Goal: Find specific page/section: Find specific page/section

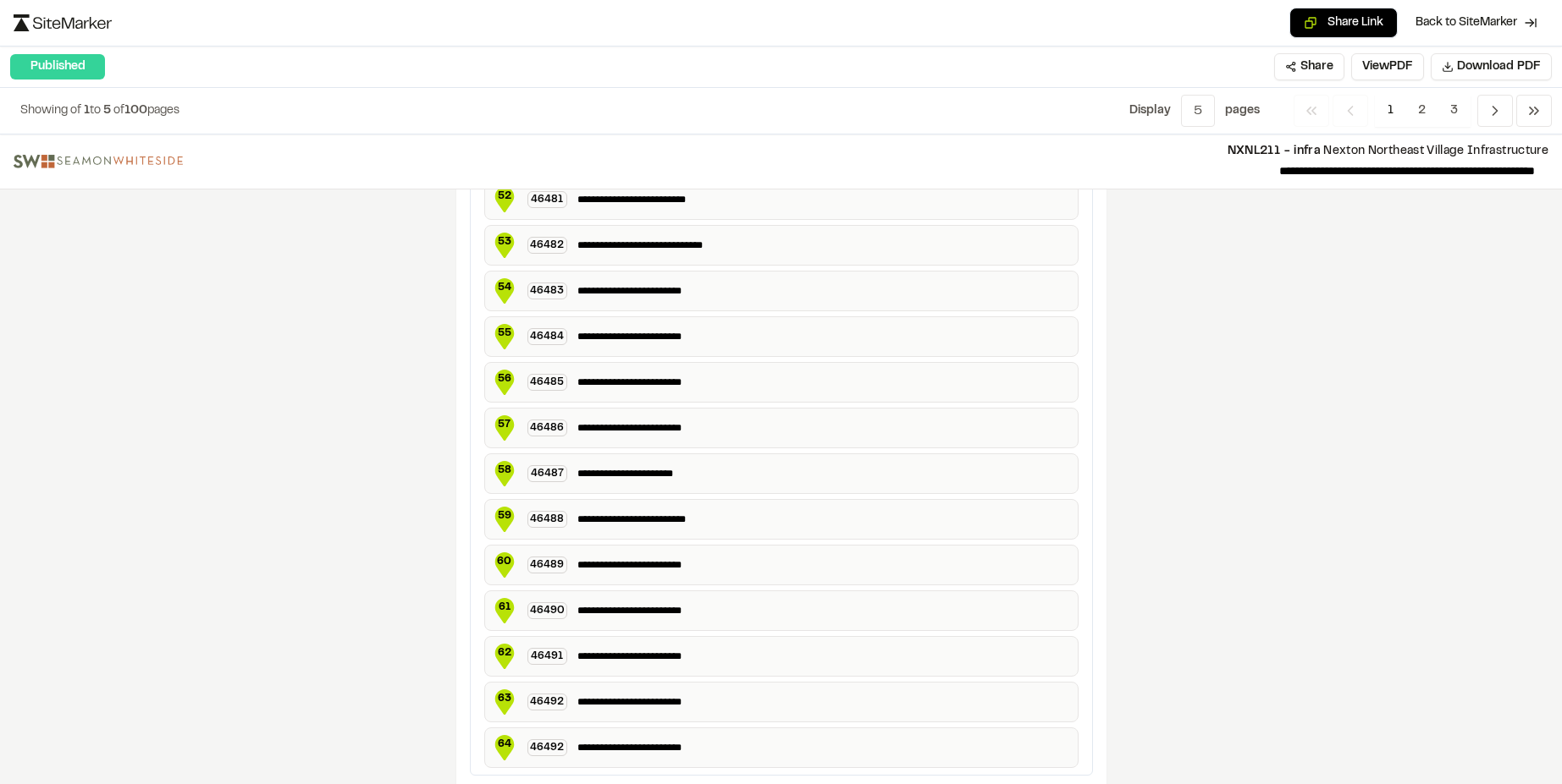
scroll to position [3038, 0]
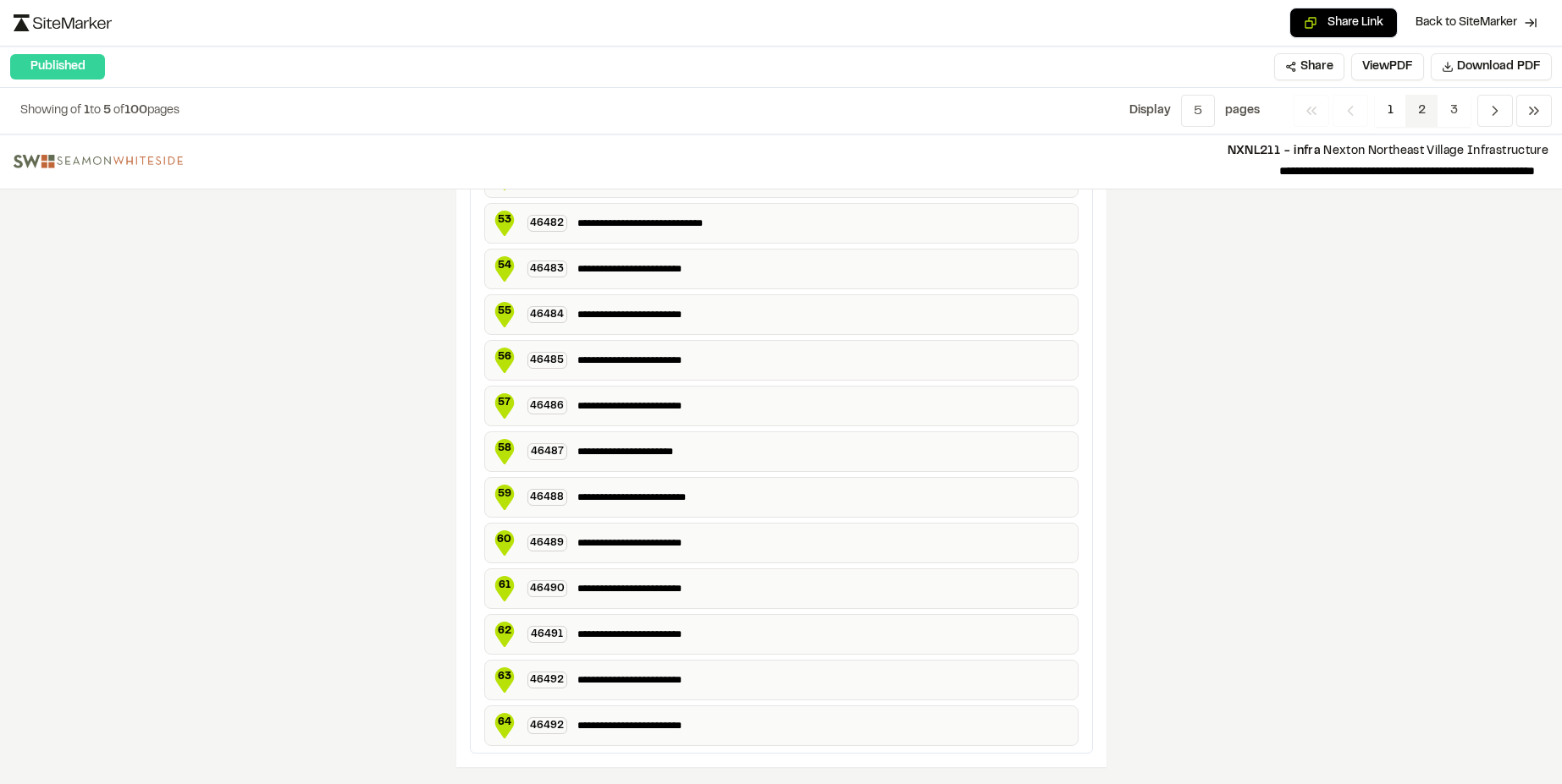
click at [1413, 109] on span "2" at bounding box center [1422, 110] width 33 height 32
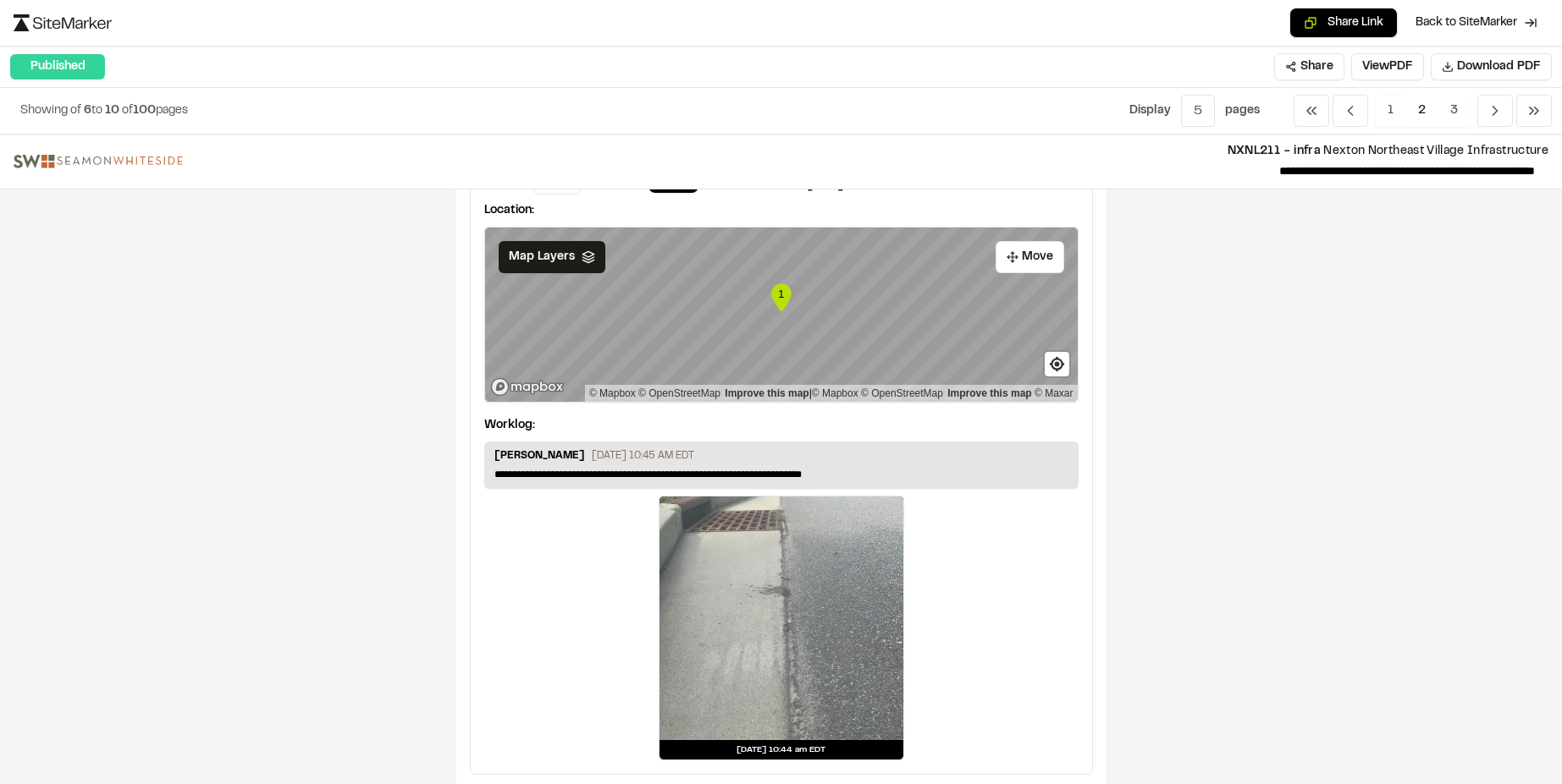
scroll to position [2615, 0]
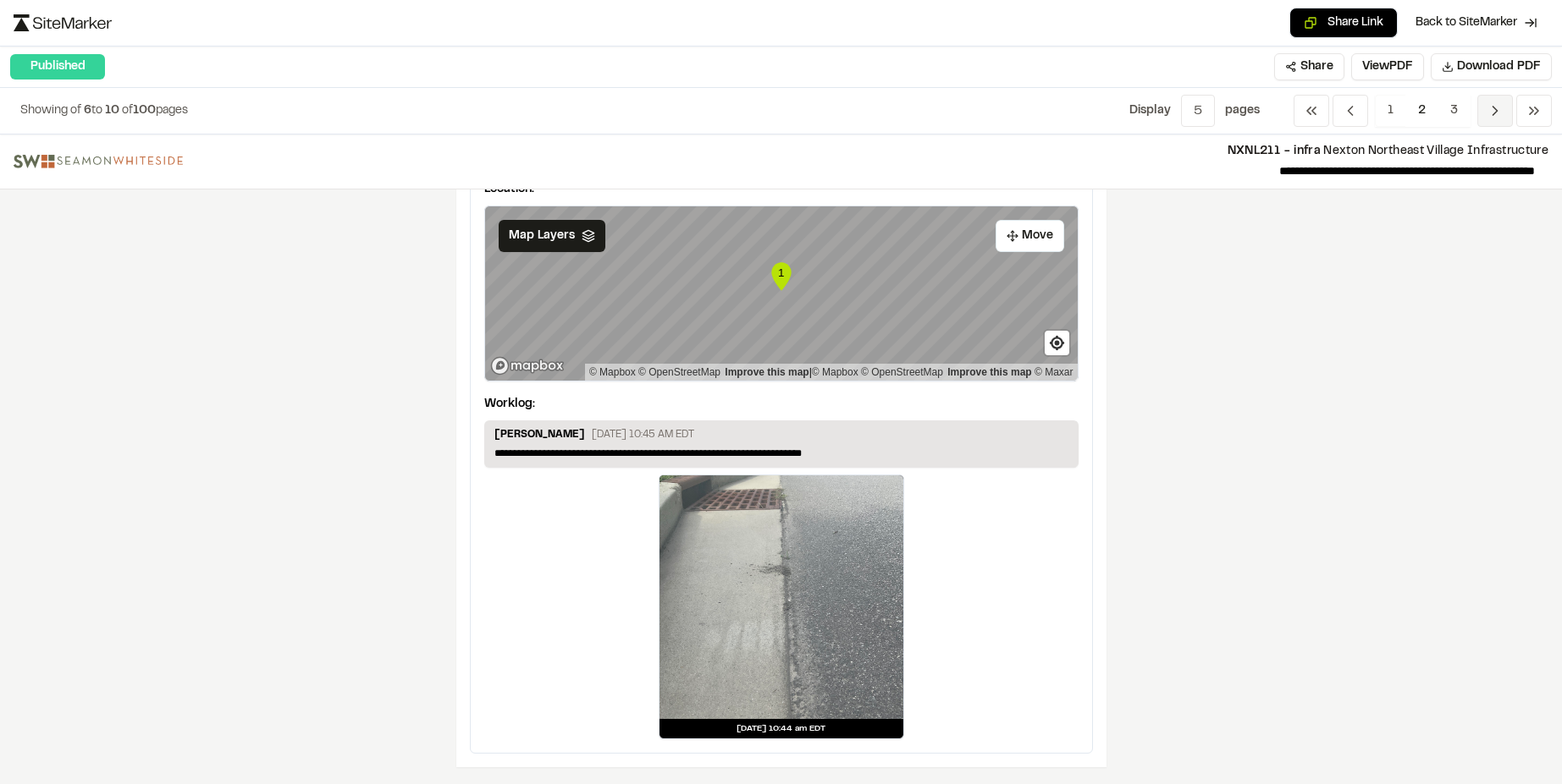
click at [1497, 111] on polyline "Navigation" at bounding box center [1495, 110] width 4 height 9
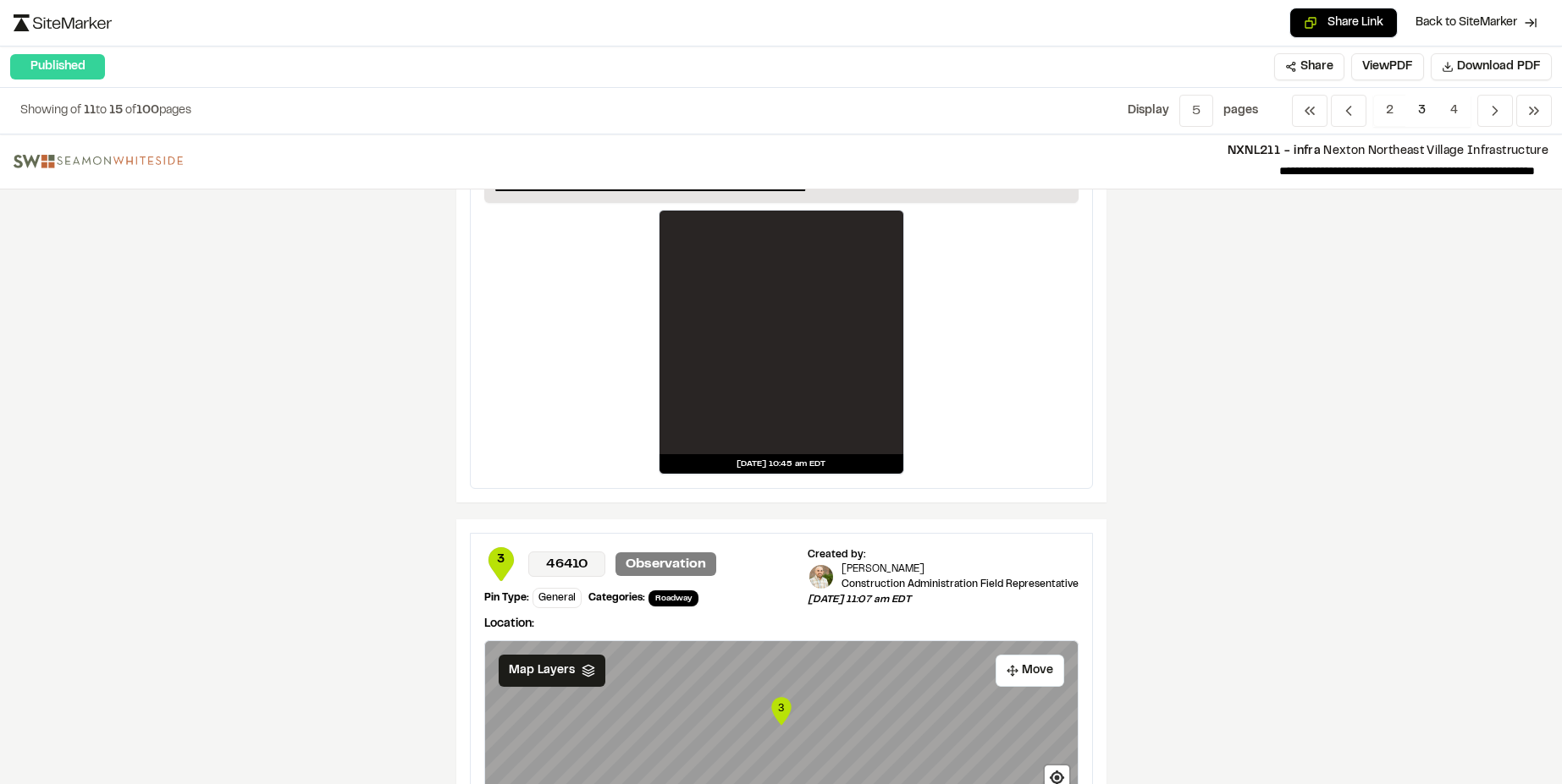
scroll to position [339, 0]
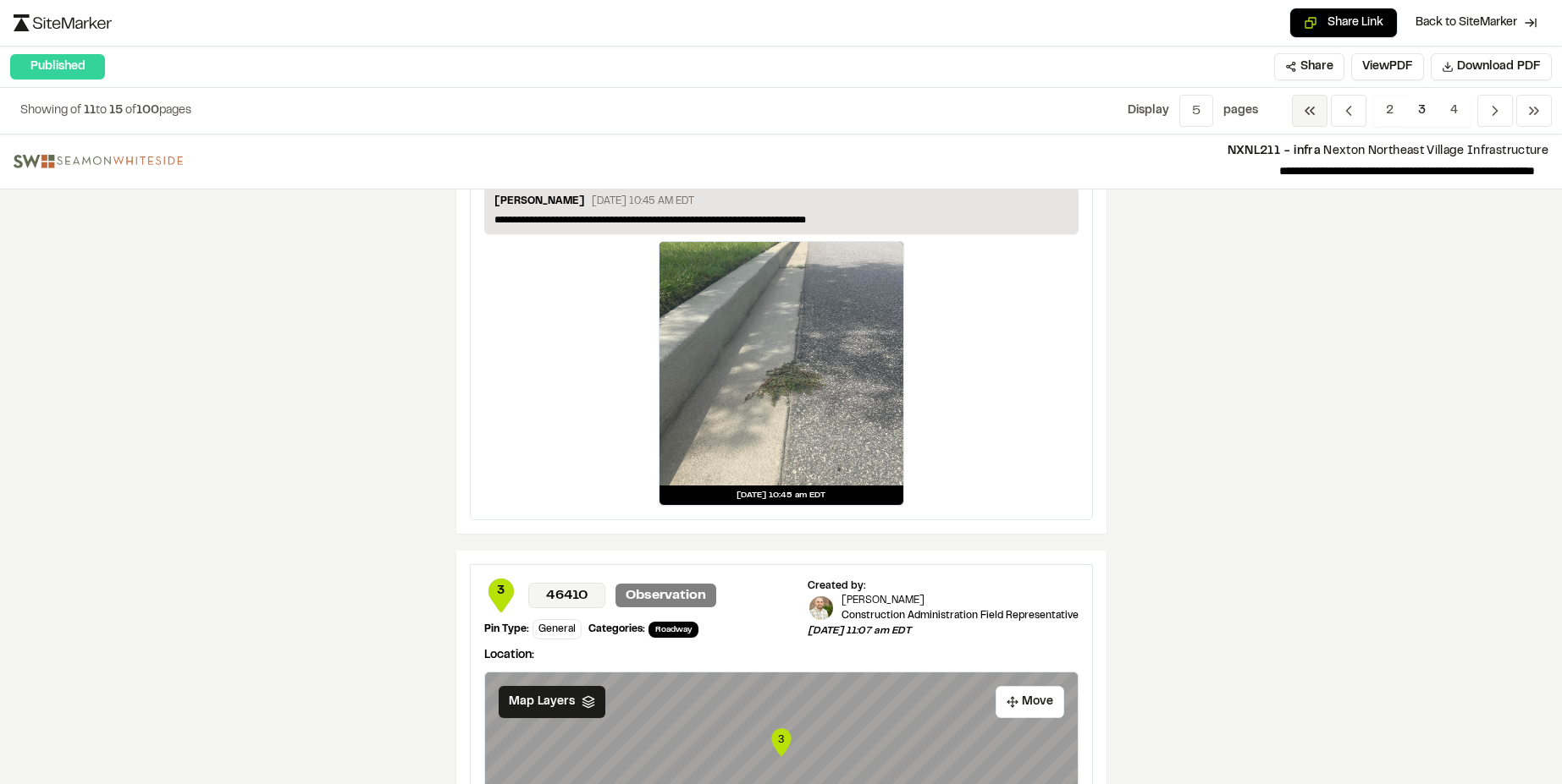
click at [1317, 106] on span "Previous" at bounding box center [1310, 110] width 36 height 32
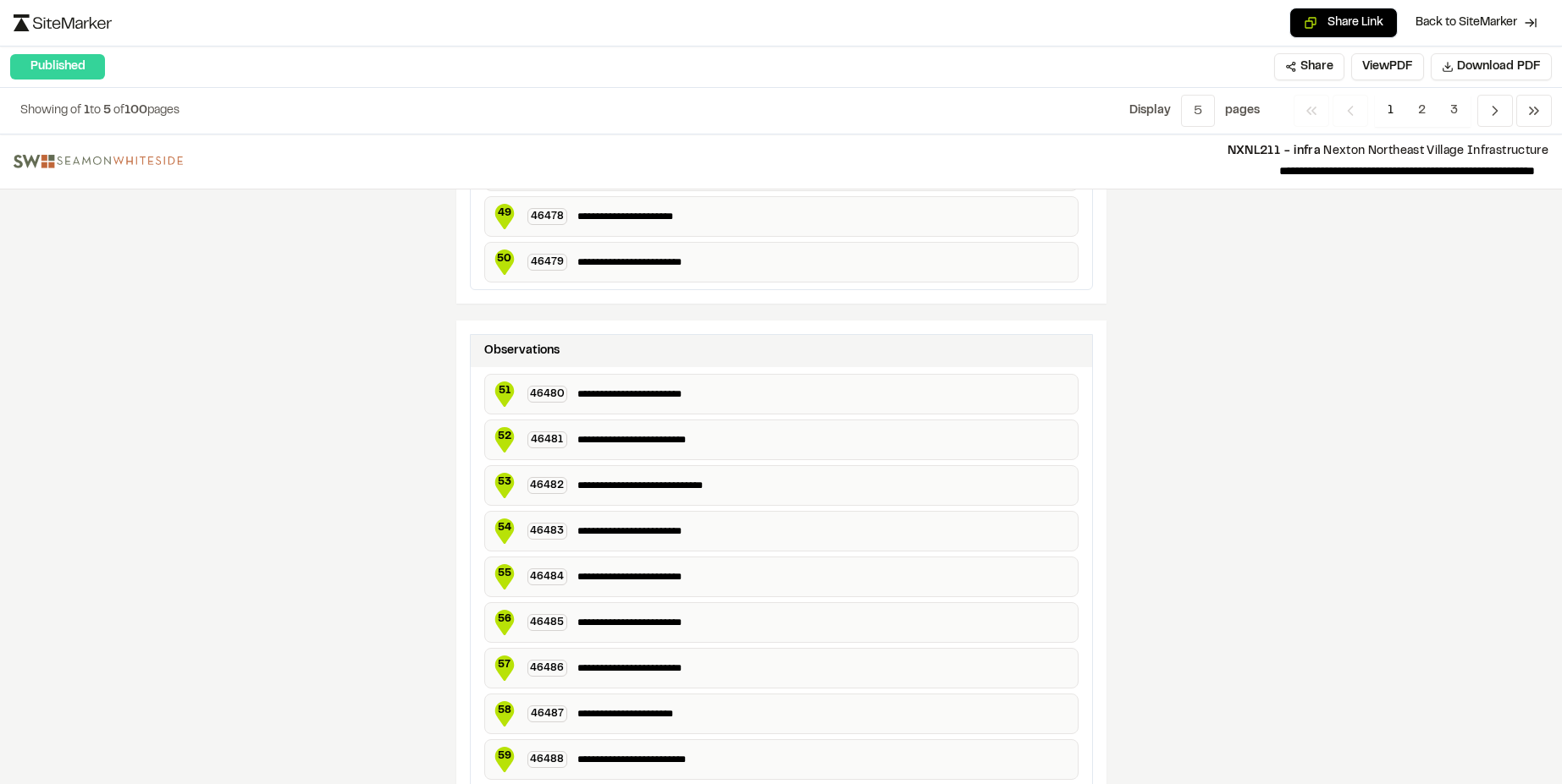
scroll to position [3038, 0]
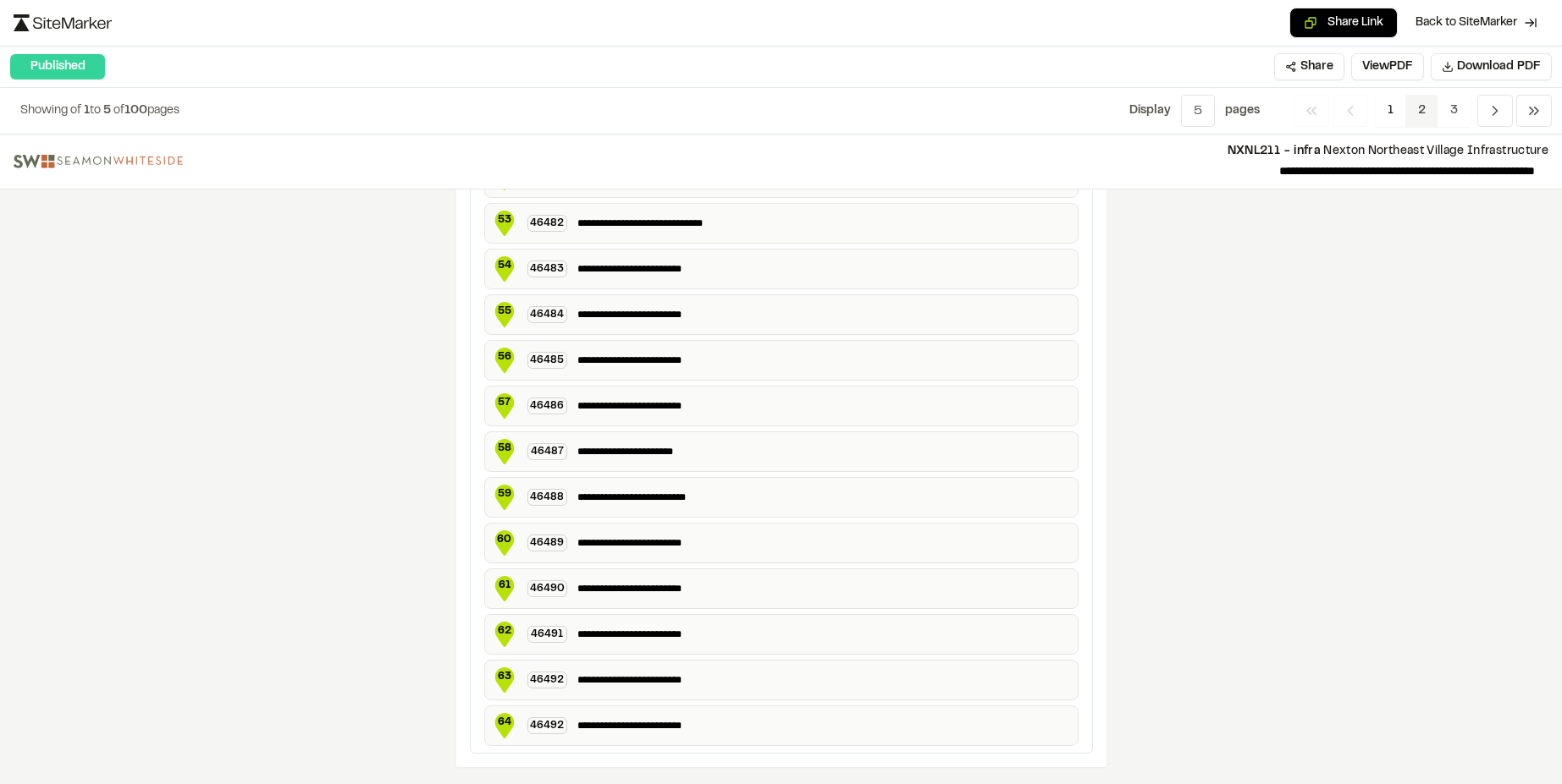
drag, startPoint x: 1419, startPoint y: 113, endPoint x: 1368, endPoint y: 130, distance: 53.8
click at [1419, 113] on span "2" at bounding box center [1422, 110] width 33 height 32
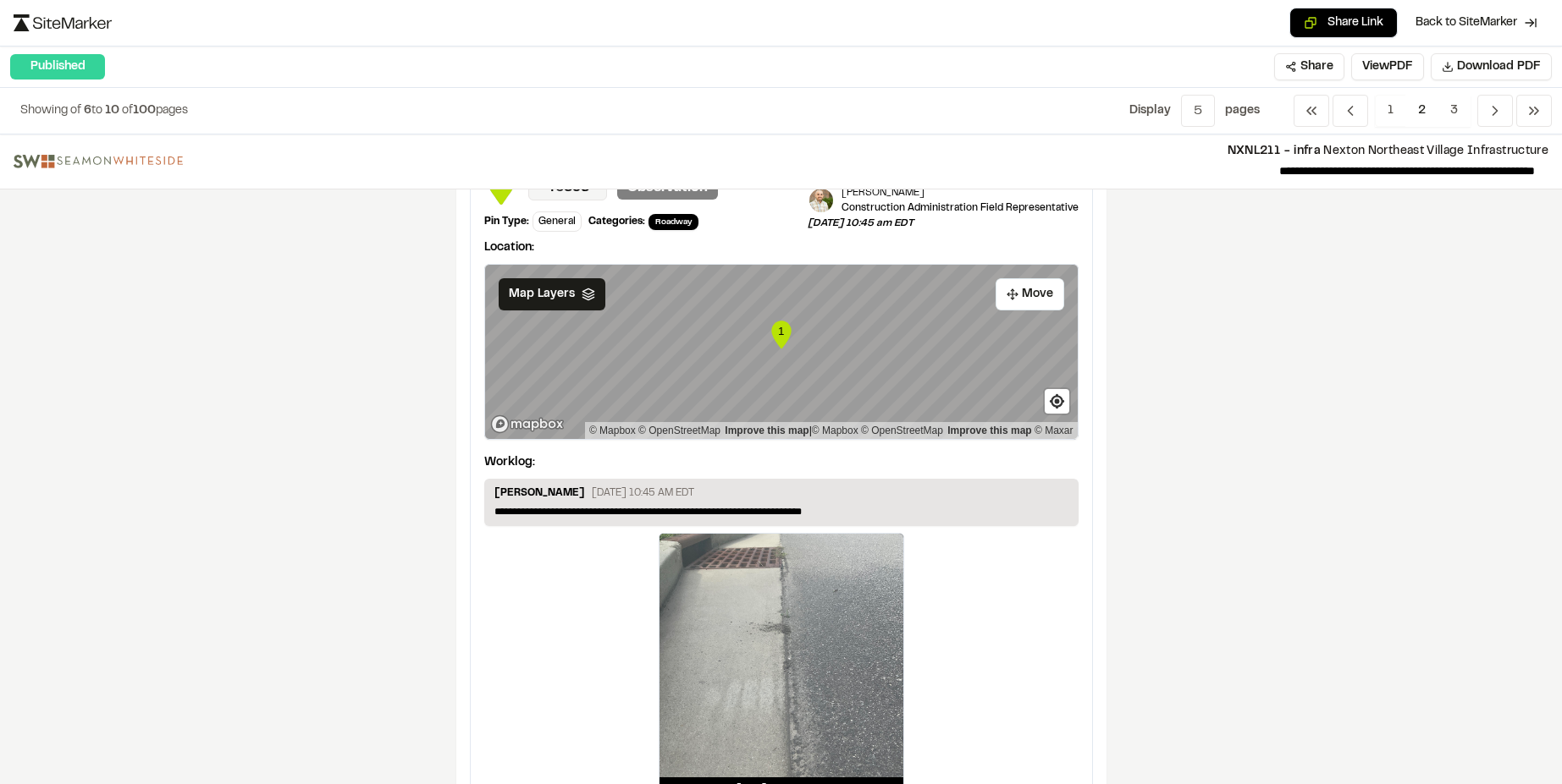
scroll to position [2615, 0]
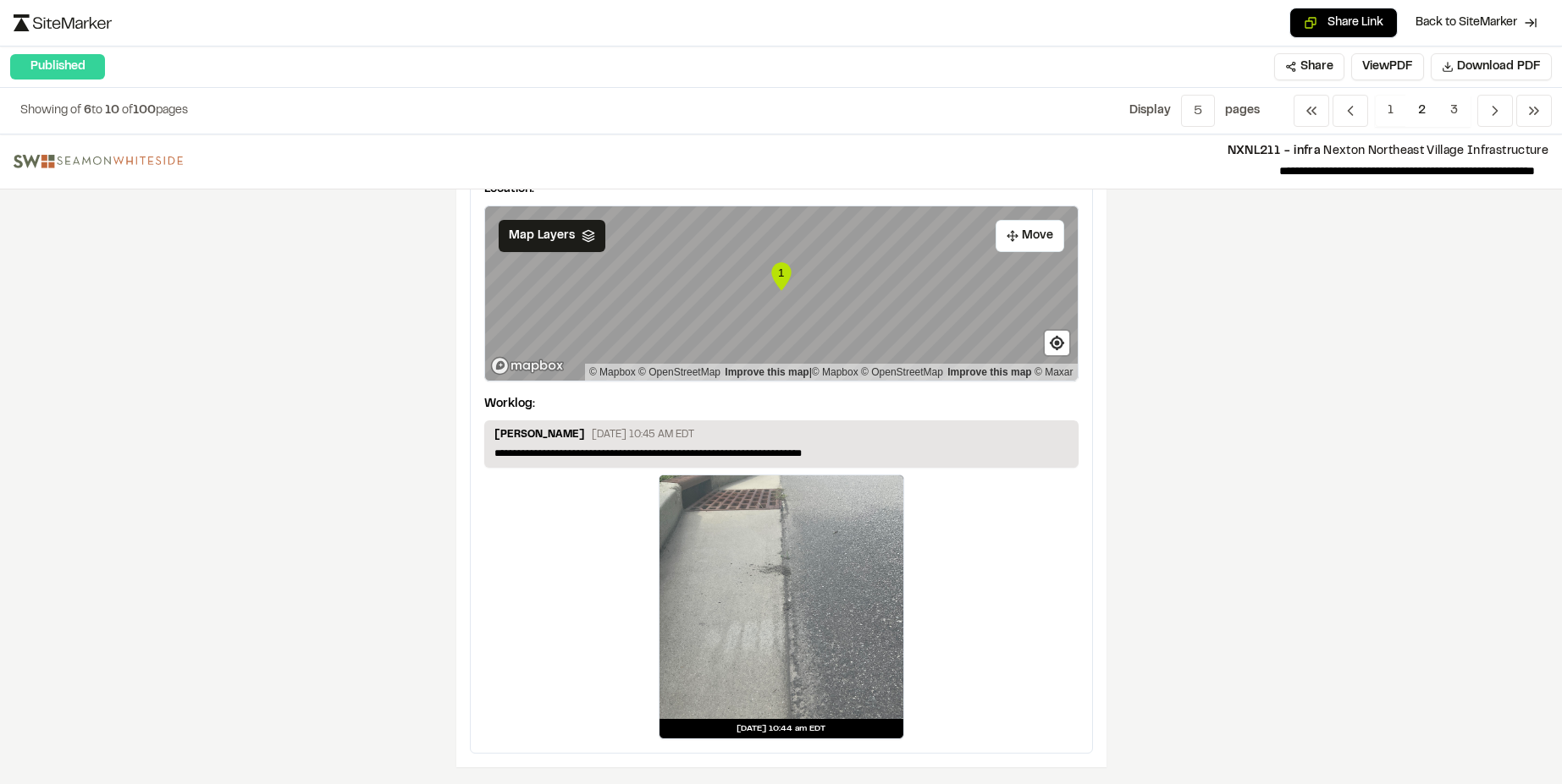
click at [1422, 112] on span "2" at bounding box center [1422, 110] width 33 height 32
click at [1420, 115] on span "2" at bounding box center [1422, 110] width 33 height 32
click at [1497, 105] on icon "Navigation" at bounding box center [1495, 110] width 17 height 17
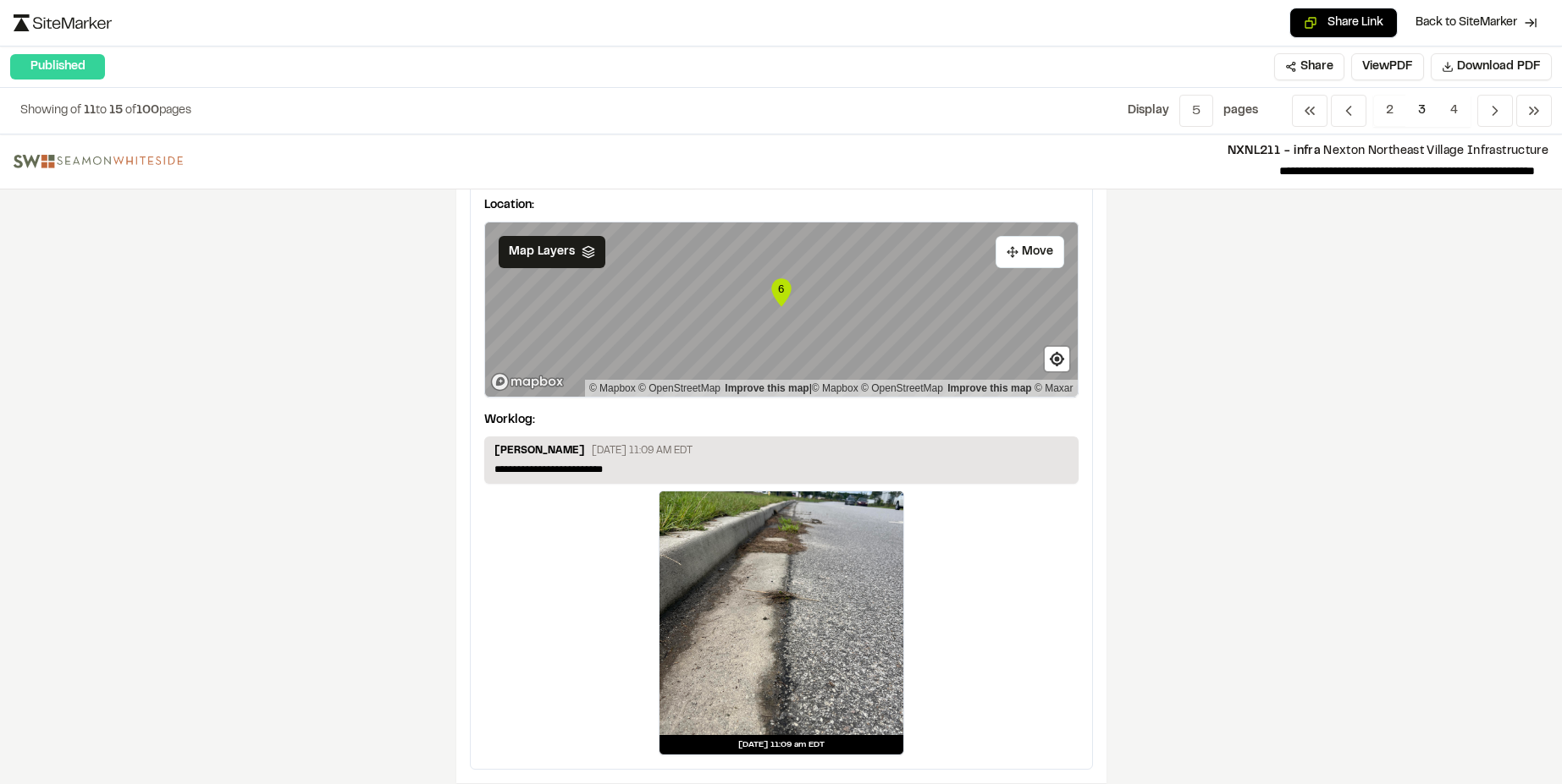
scroll to position [2904, 0]
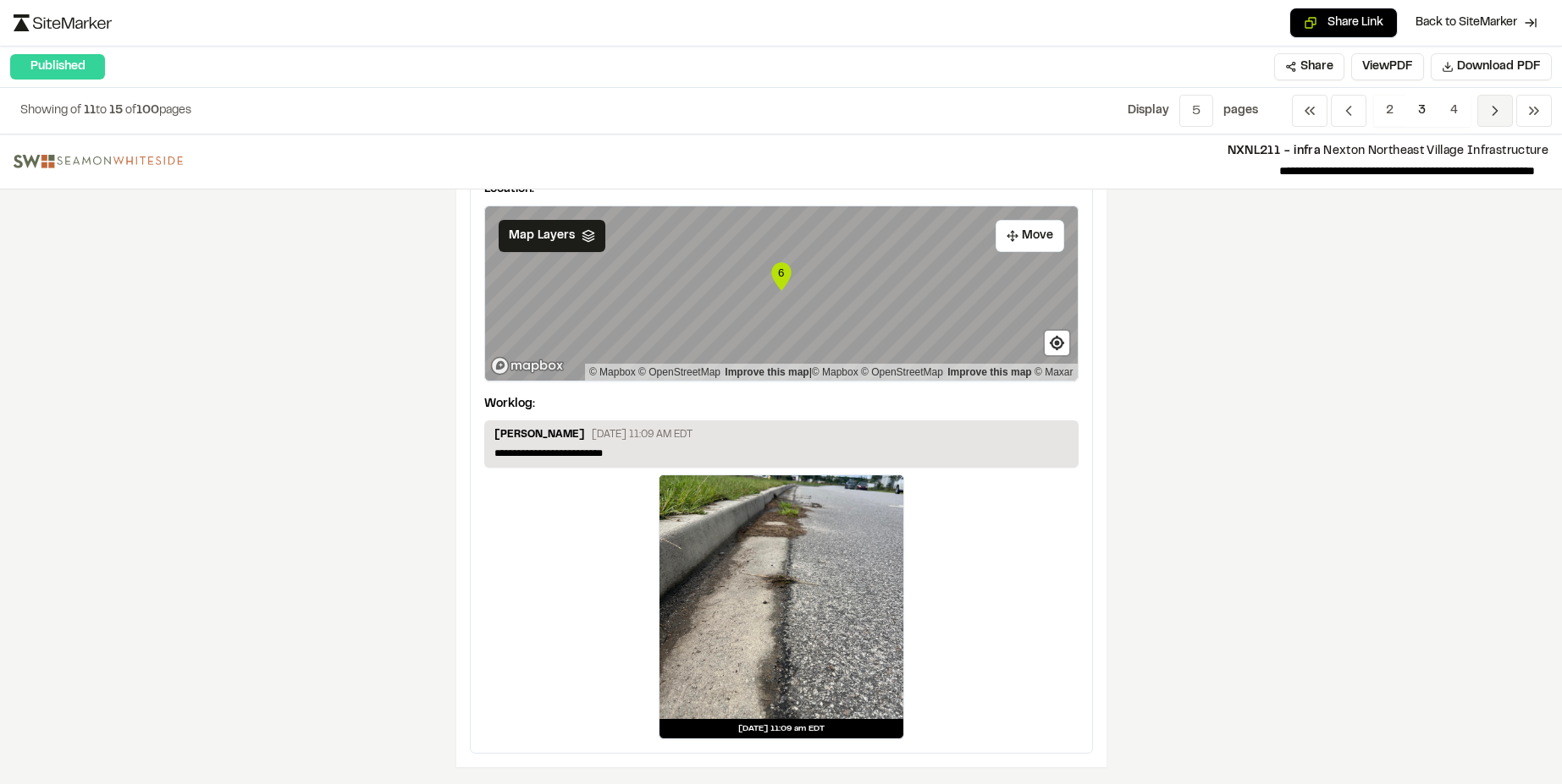
click at [1498, 117] on icon "Navigation" at bounding box center [1495, 110] width 17 height 17
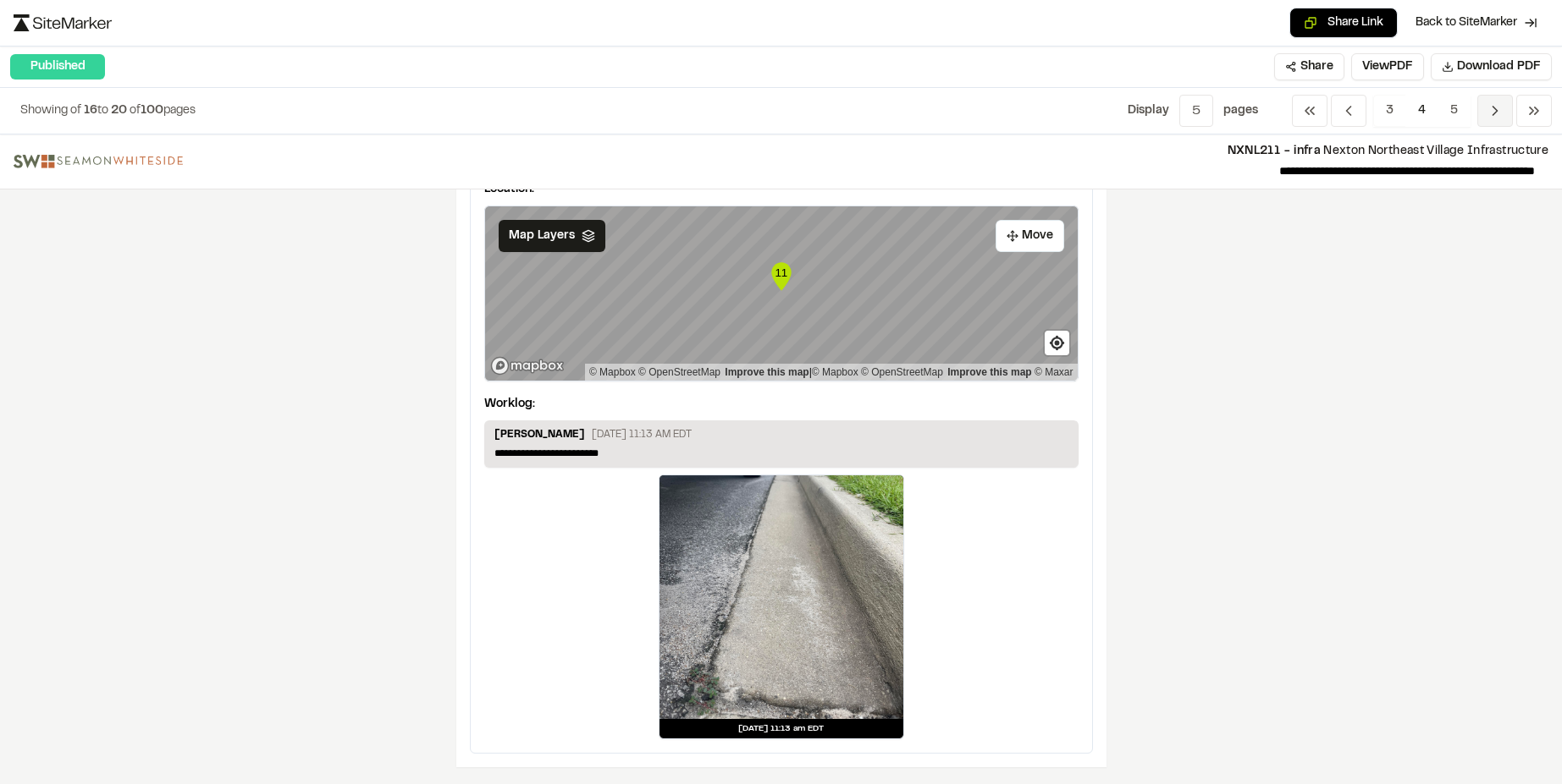
click at [1501, 119] on span "Previous" at bounding box center [1495, 110] width 36 height 32
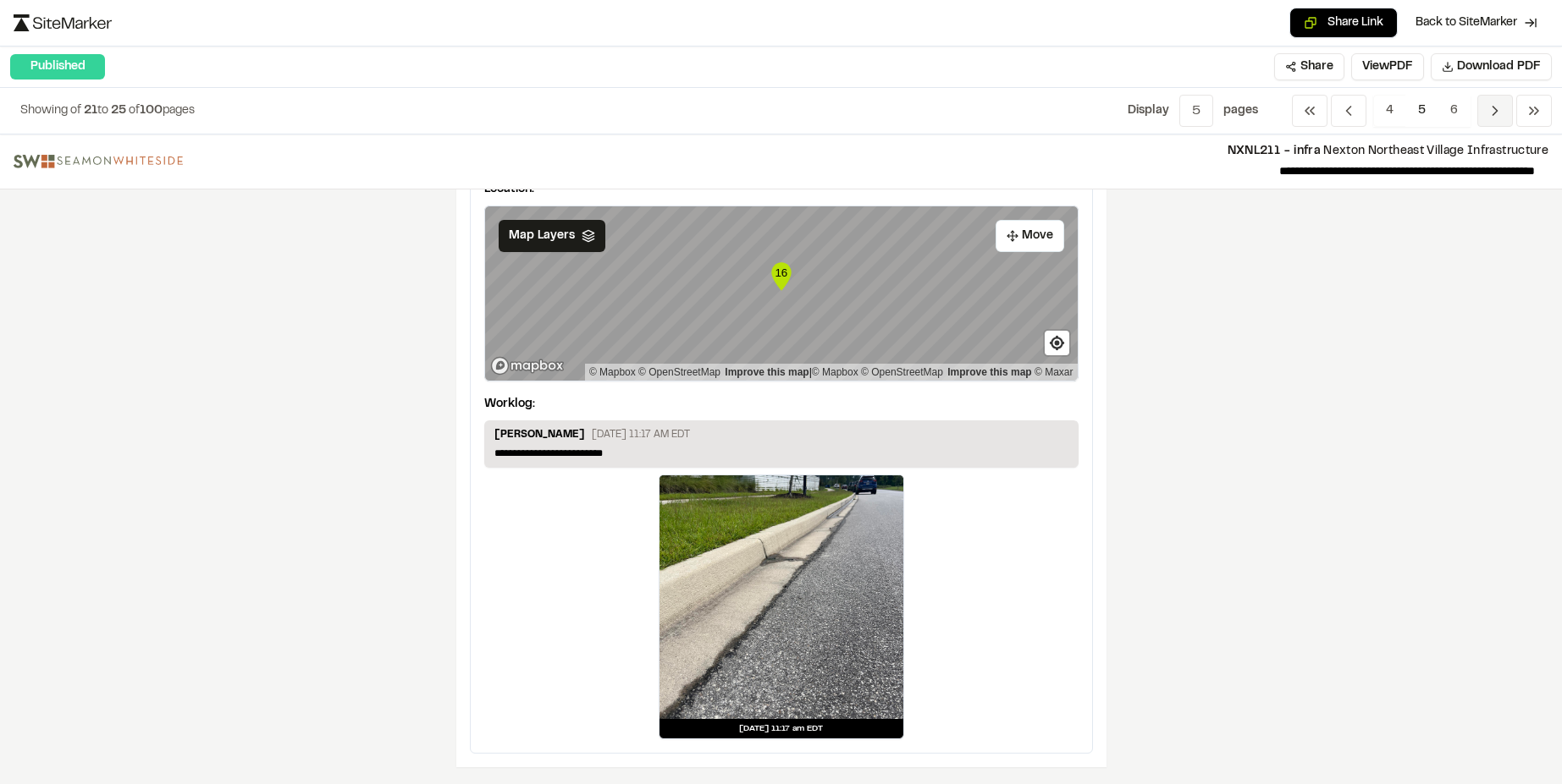
click at [1496, 111] on polyline "Navigation" at bounding box center [1495, 110] width 4 height 9
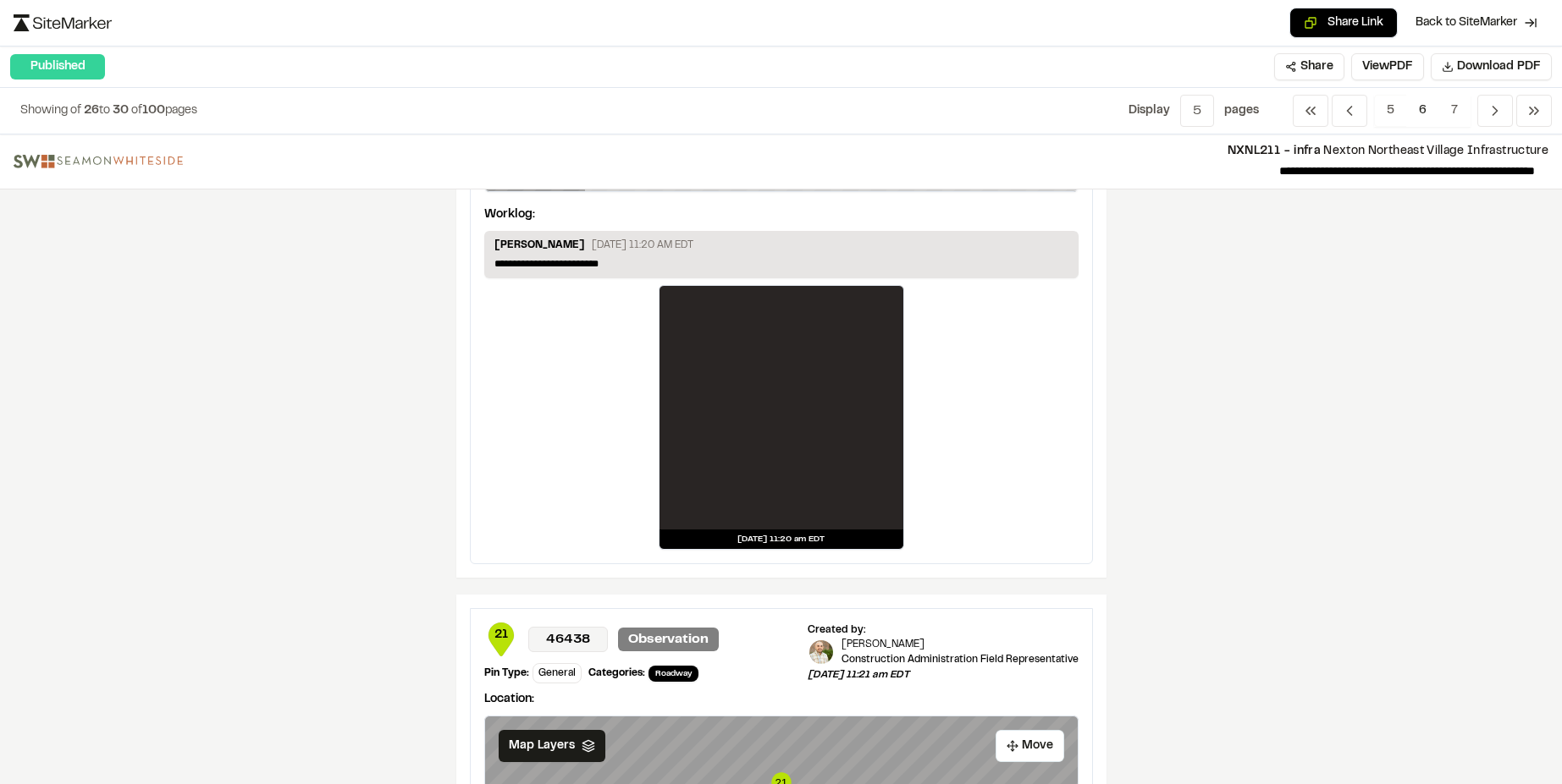
scroll to position [2370, 0]
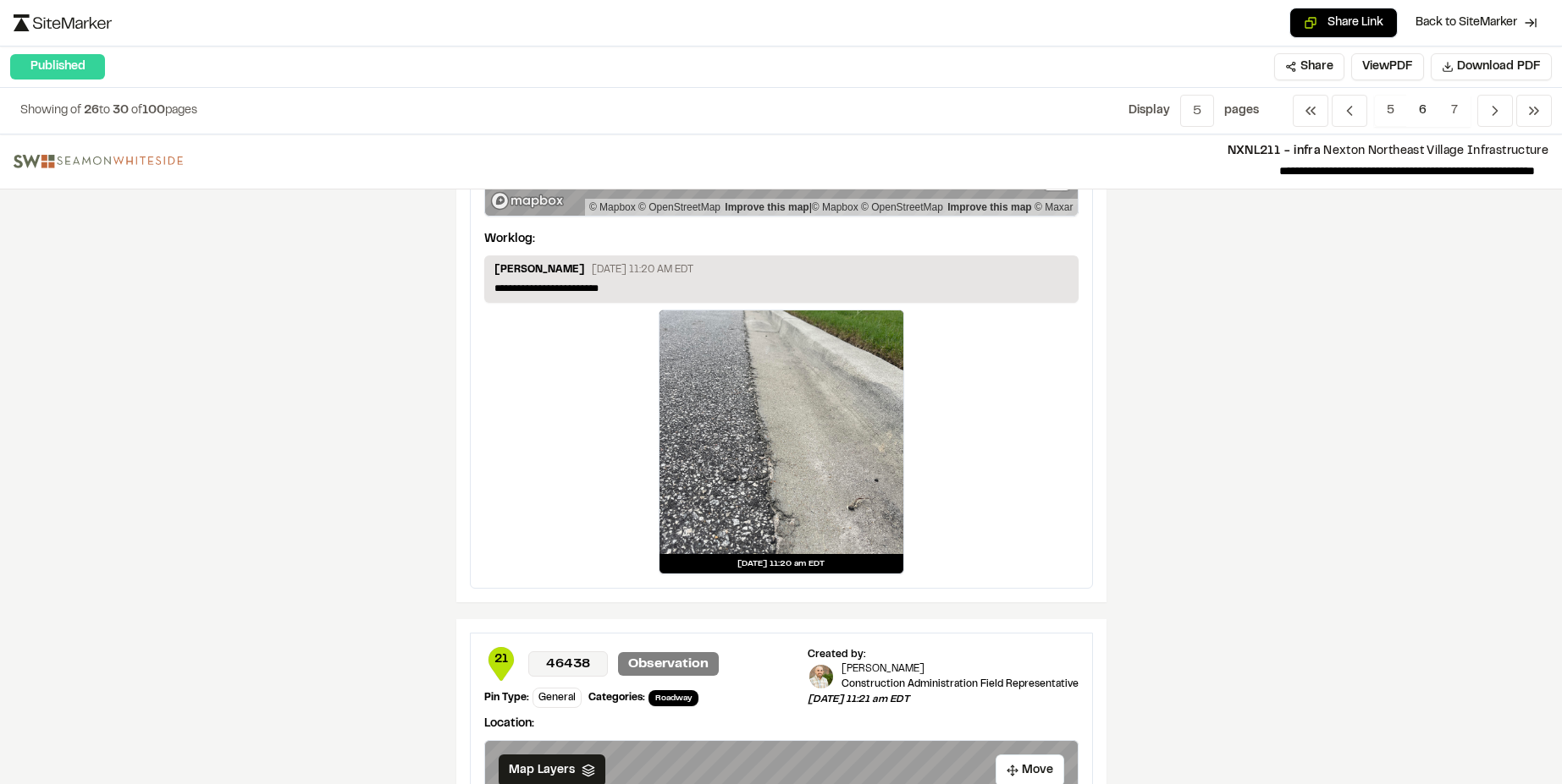
click at [783, 418] on div at bounding box center [781, 432] width 244 height 243
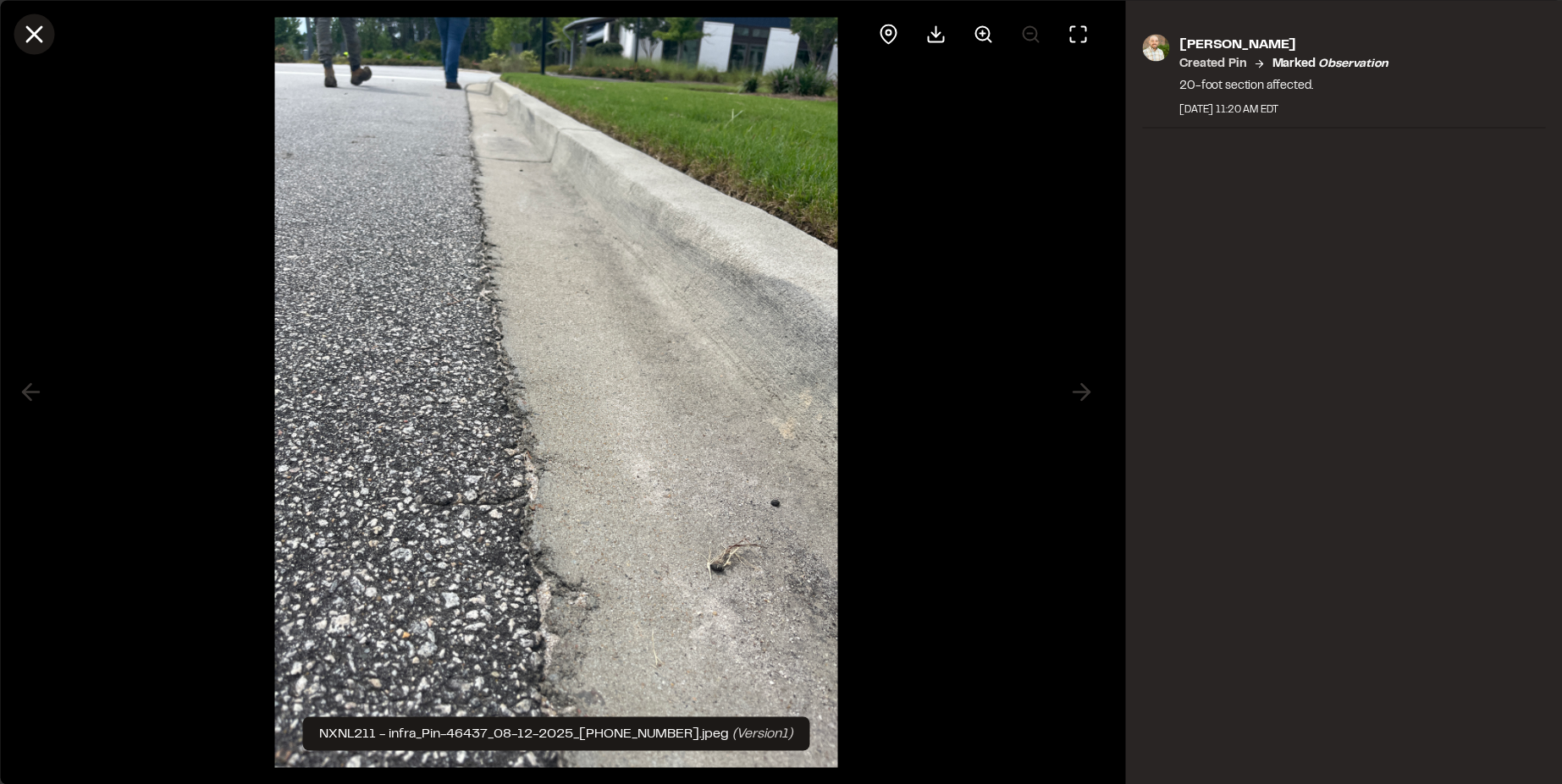
click at [48, 32] on button at bounding box center [34, 34] width 41 height 41
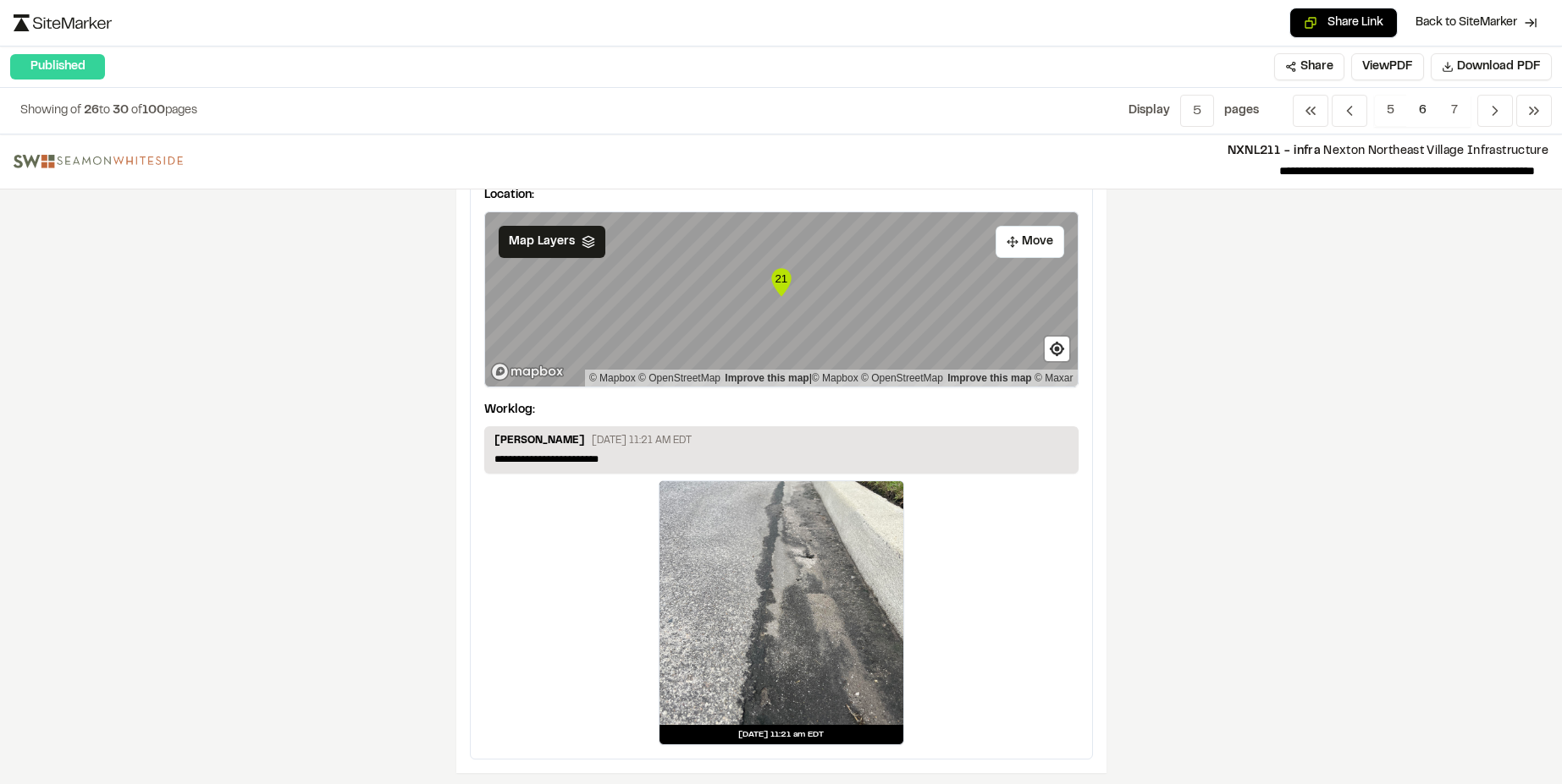
scroll to position [2904, 0]
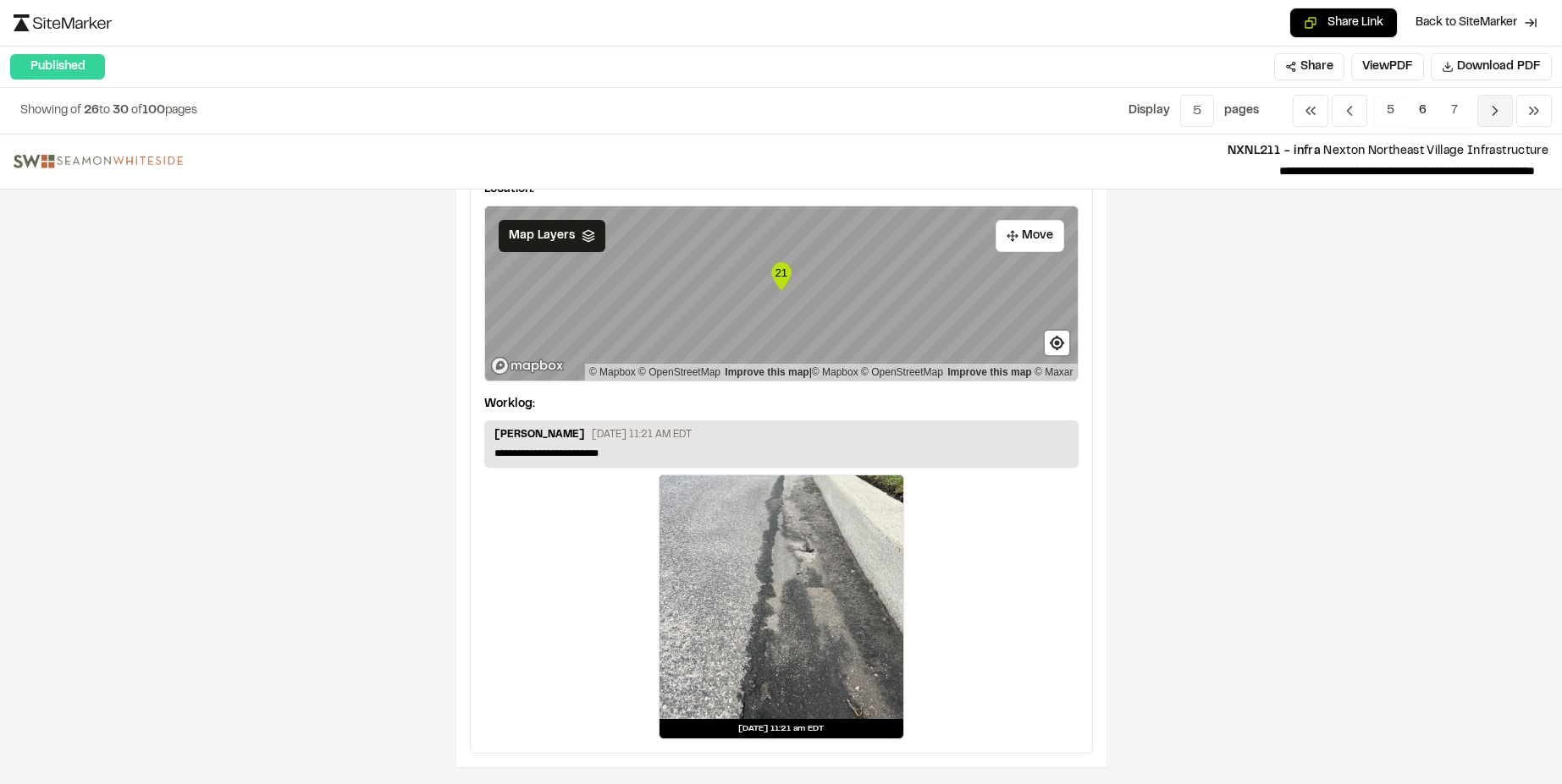
click at [1492, 112] on icon "Navigation" at bounding box center [1495, 110] width 17 height 17
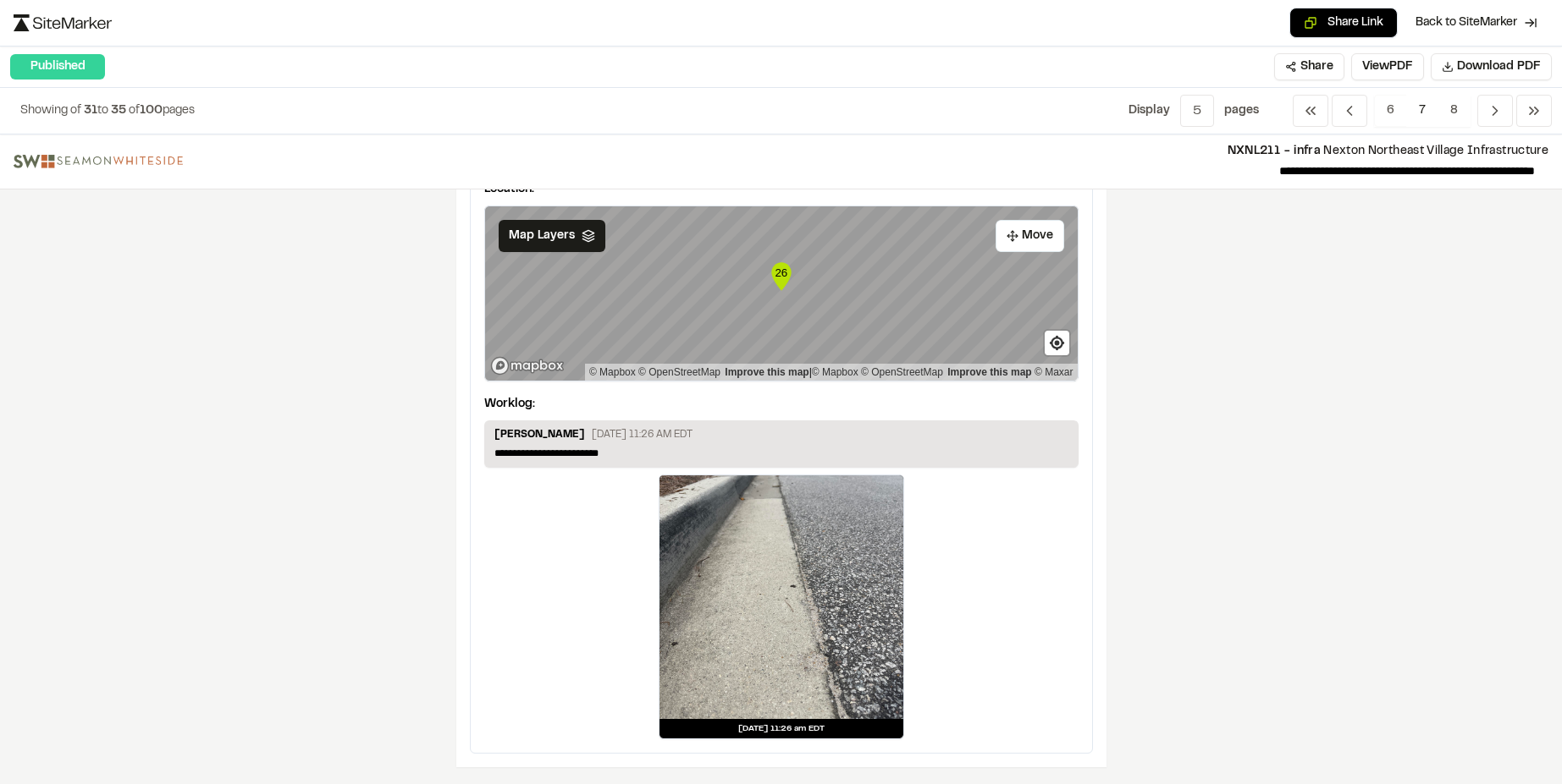
drag, startPoint x: 1498, startPoint y: 111, endPoint x: 1456, endPoint y: 128, distance: 45.3
click at [1498, 111] on icon "Navigation" at bounding box center [1495, 110] width 17 height 17
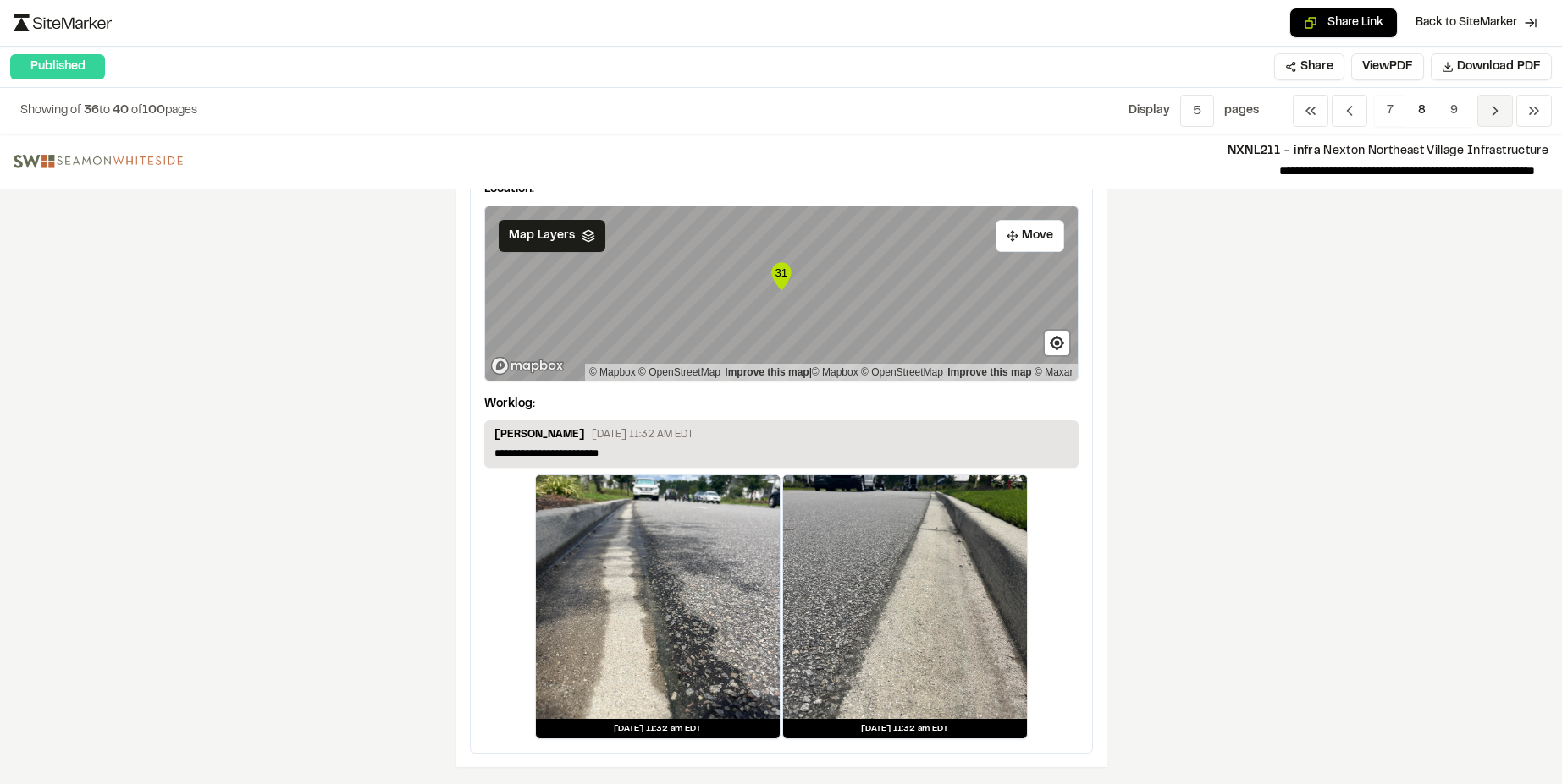
click at [1492, 114] on icon "Navigation" at bounding box center [1495, 110] width 17 height 17
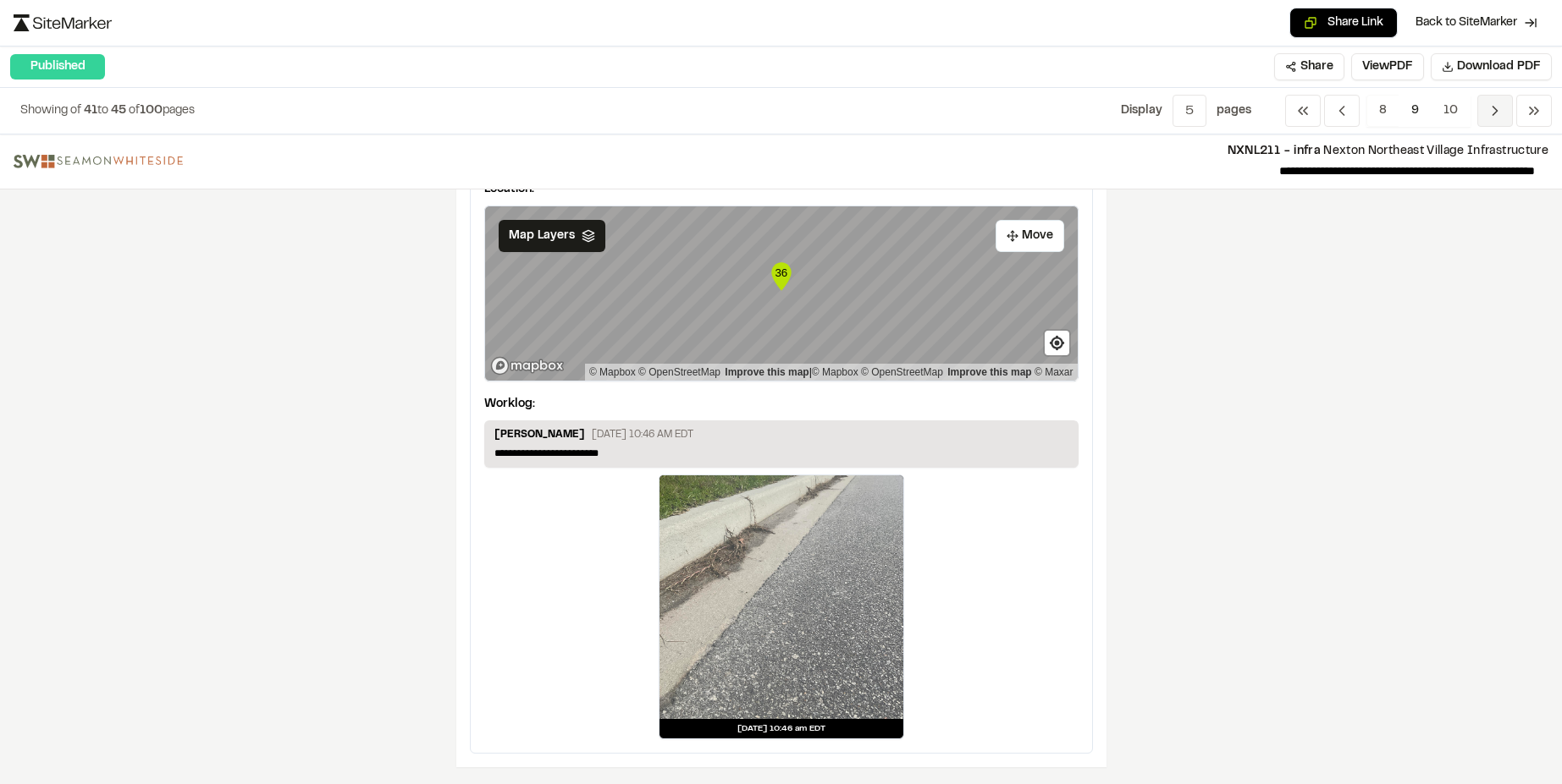
click at [1496, 108] on icon "Navigation" at bounding box center [1495, 110] width 17 height 17
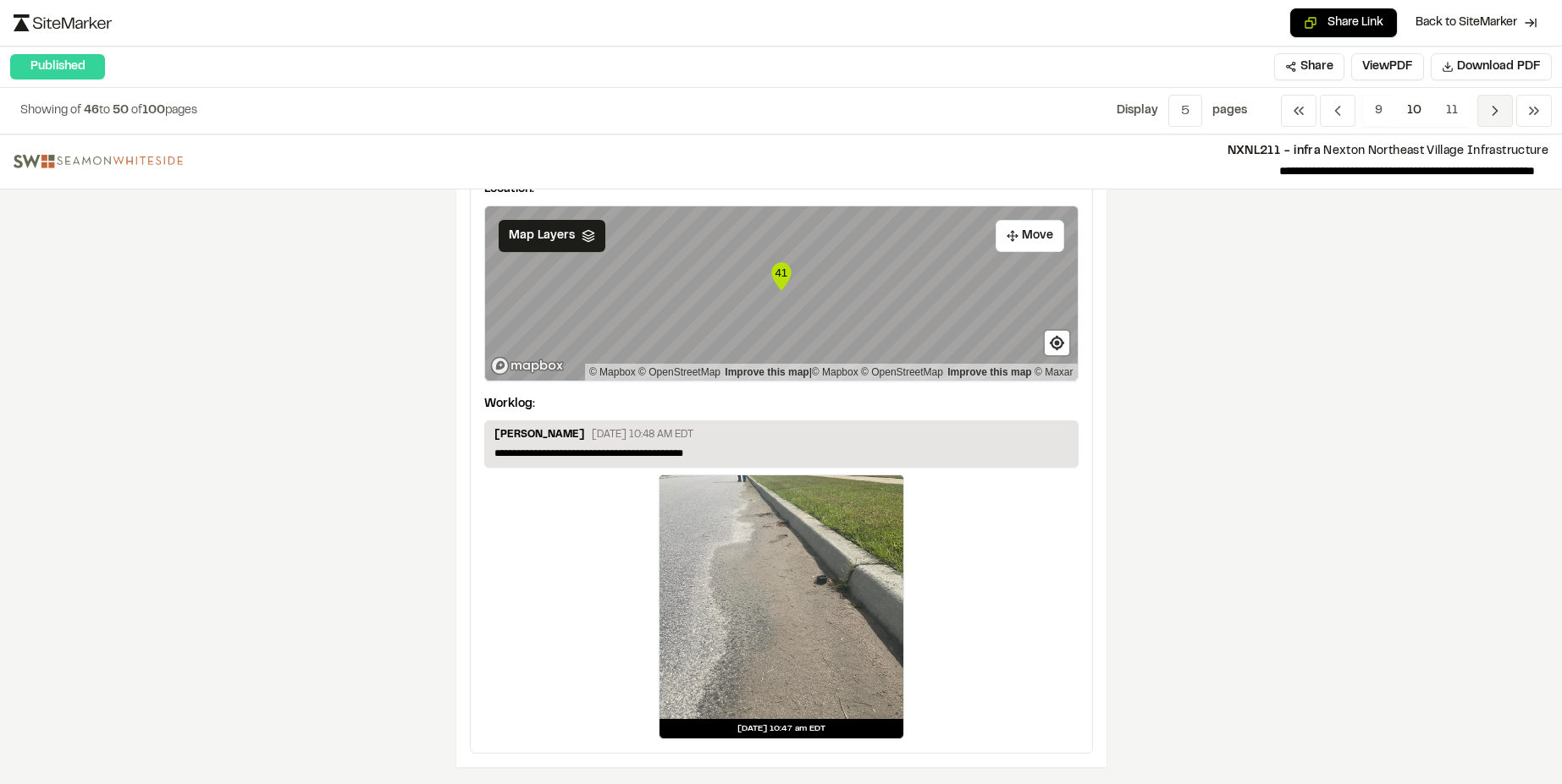
click at [1491, 117] on icon "Navigation" at bounding box center [1495, 110] width 17 height 17
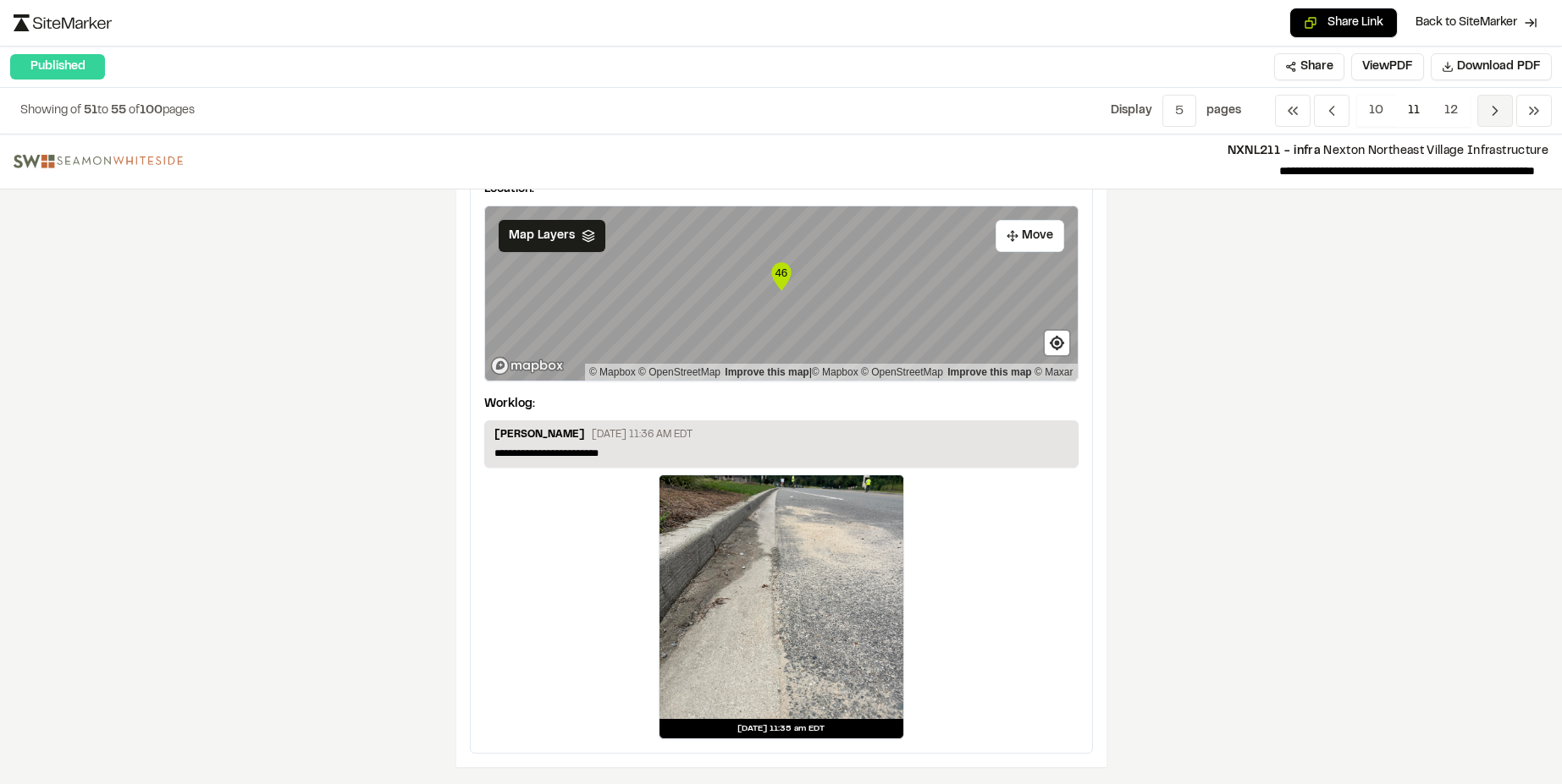
click at [1488, 115] on icon "Navigation" at bounding box center [1495, 110] width 17 height 17
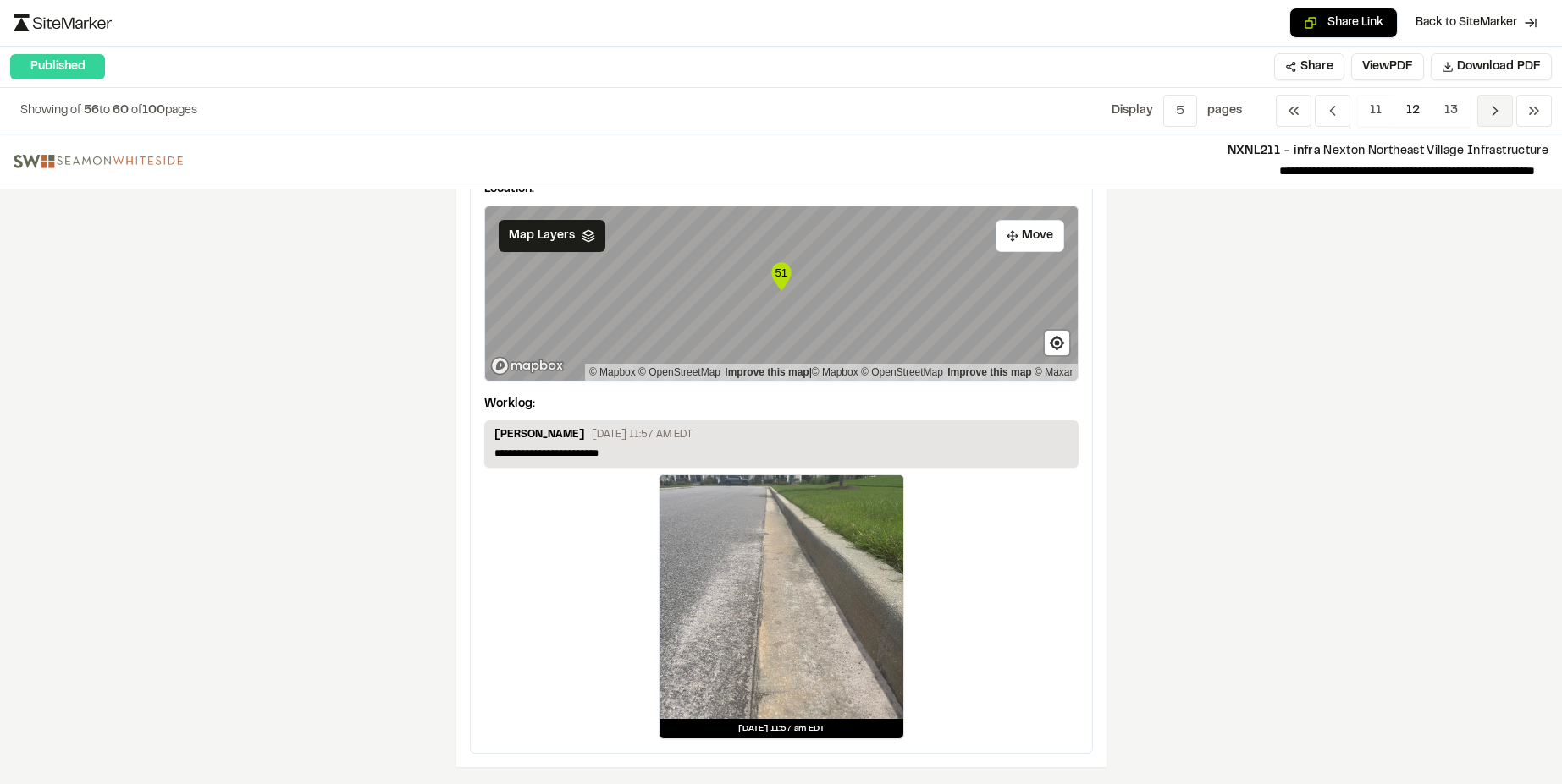
click at [1490, 105] on icon "Navigation" at bounding box center [1495, 110] width 17 height 17
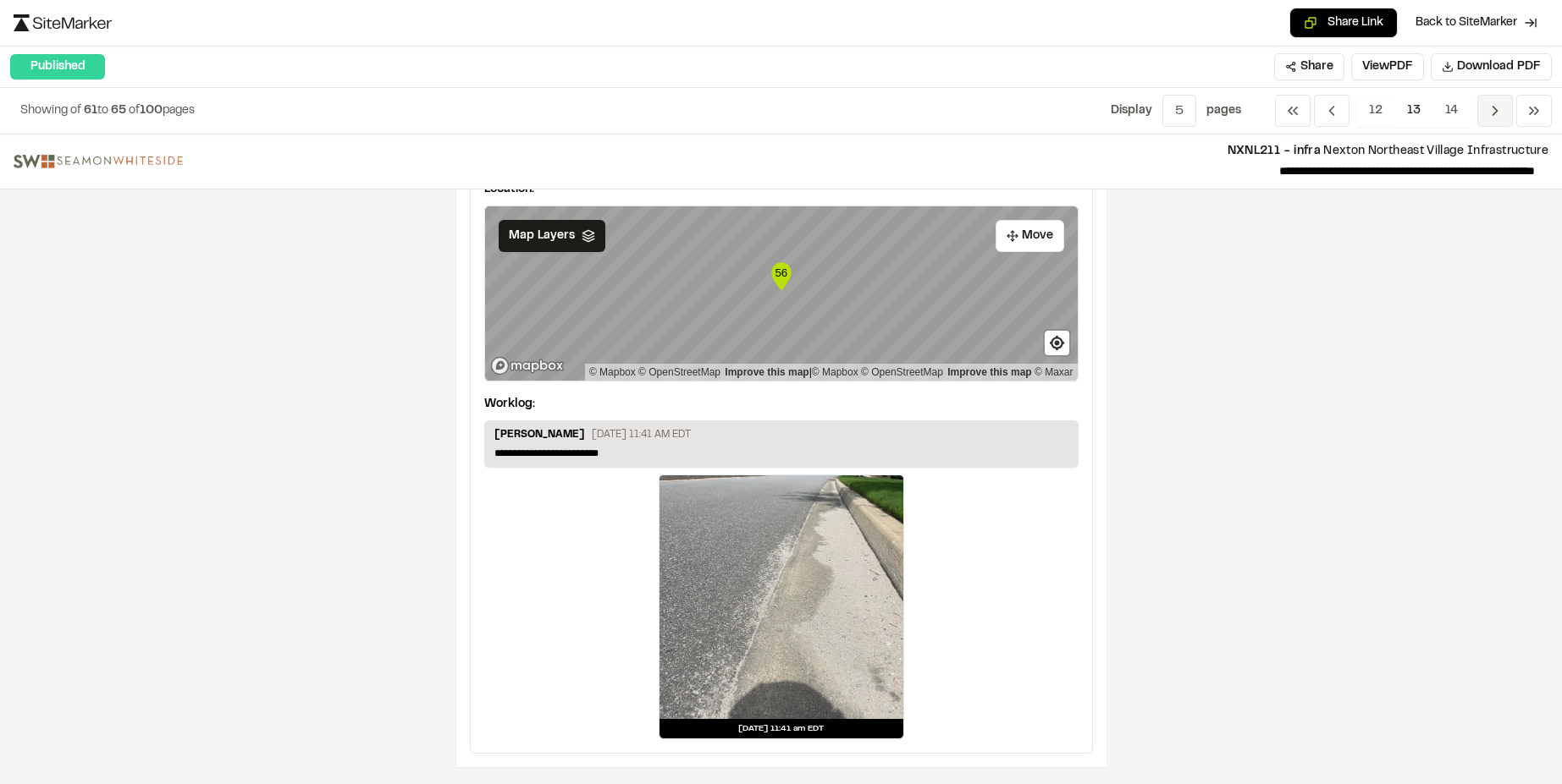
click at [1493, 112] on icon "Navigation" at bounding box center [1495, 110] width 17 height 17
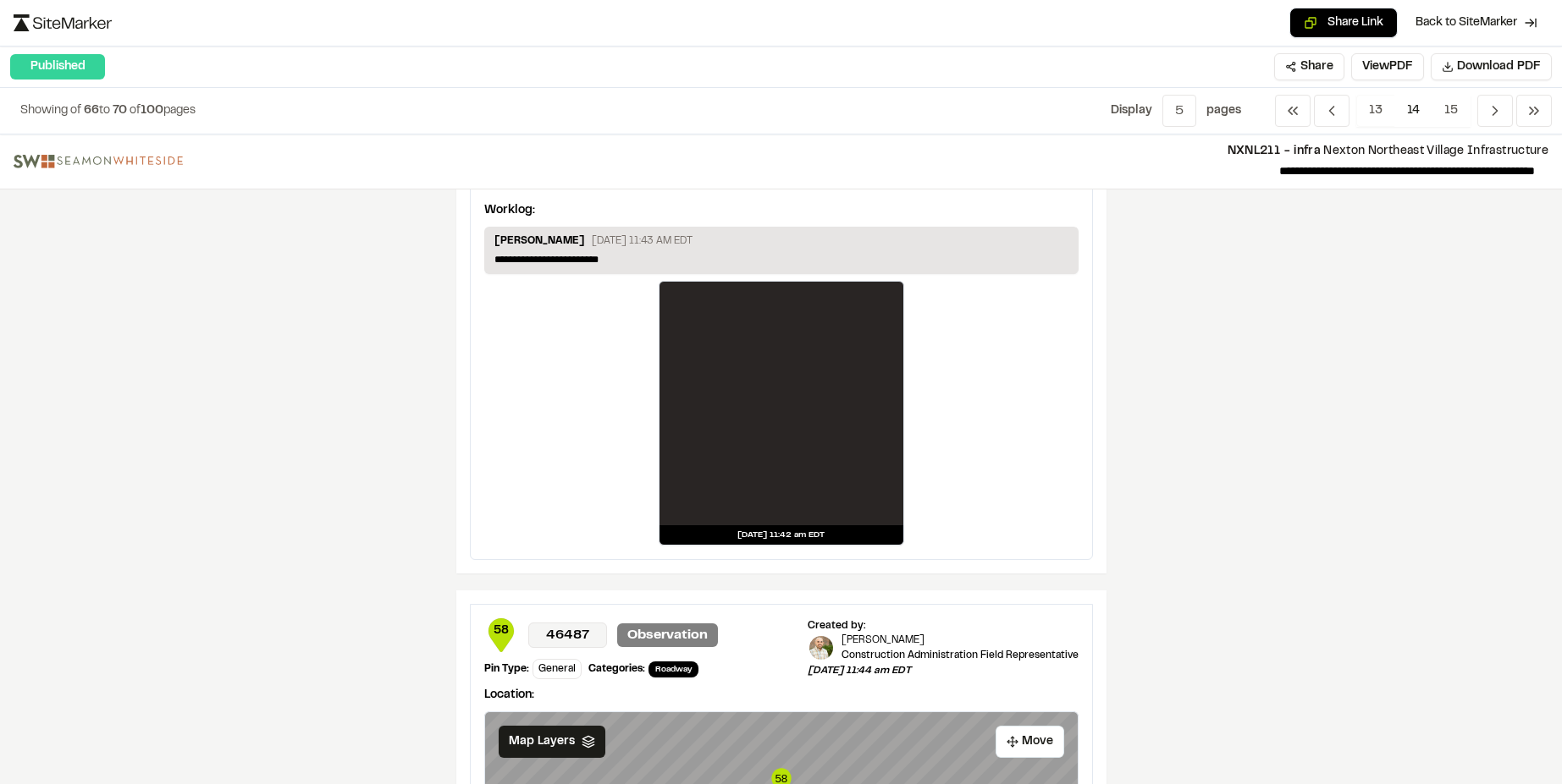
scroll to position [253, 0]
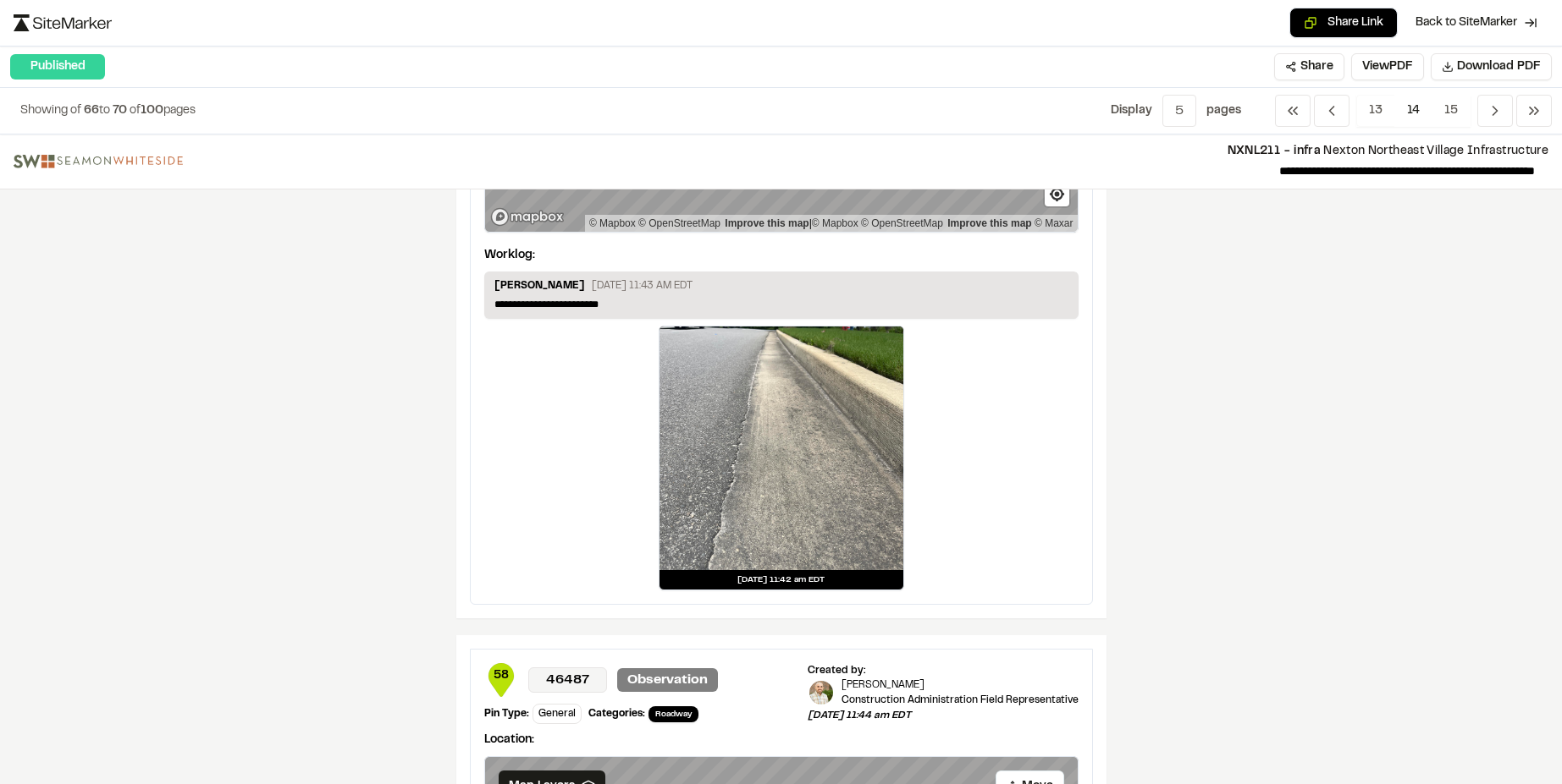
click at [706, 505] on div at bounding box center [781, 448] width 244 height 243
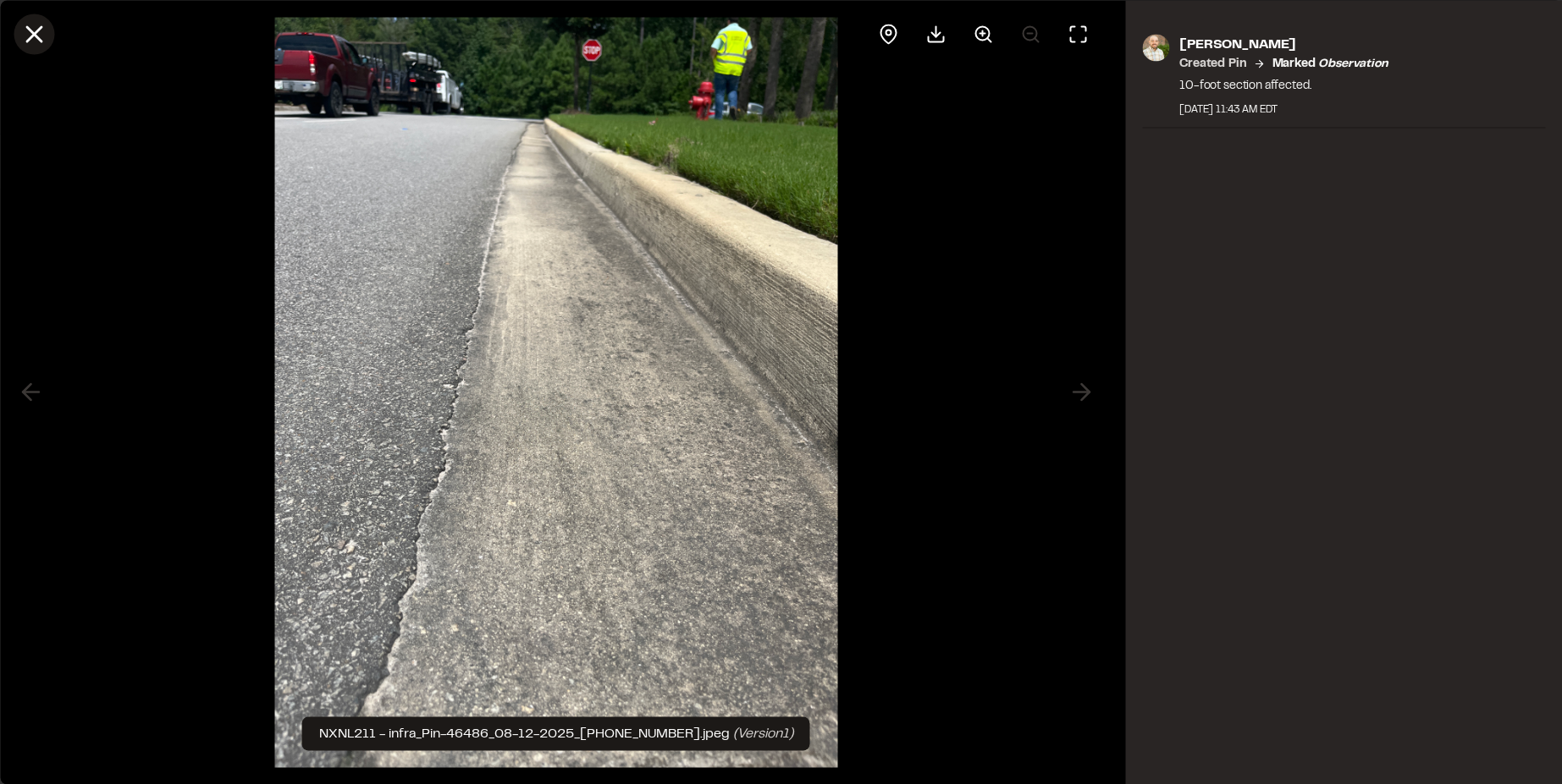
click at [36, 37] on line at bounding box center [34, 34] width 14 height 14
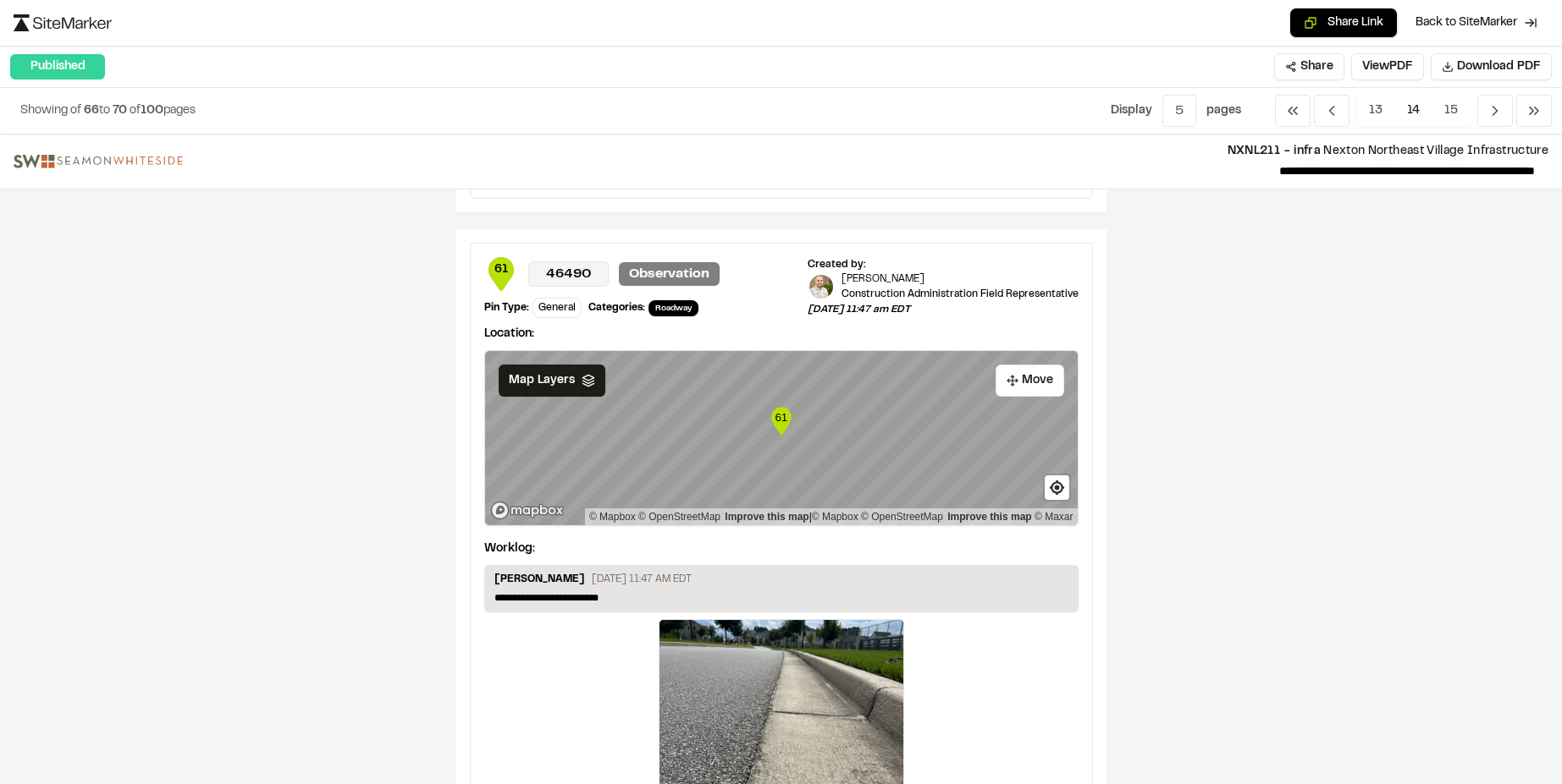
scroll to position [2904, 0]
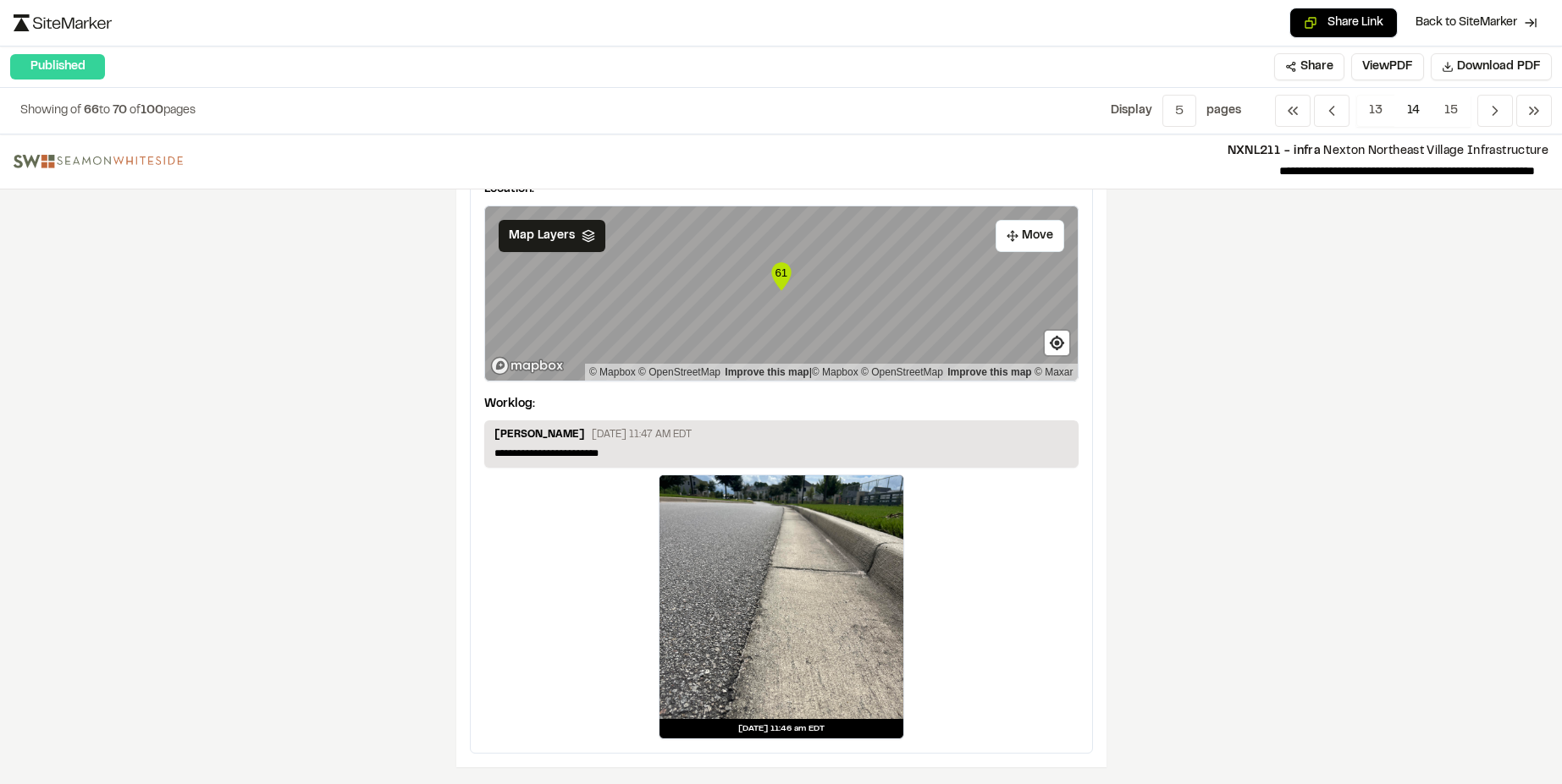
drag, startPoint x: 1498, startPoint y: 104, endPoint x: 1468, endPoint y: 142, distance: 48.4
click at [1498, 105] on icon "Navigation" at bounding box center [1495, 110] width 17 height 17
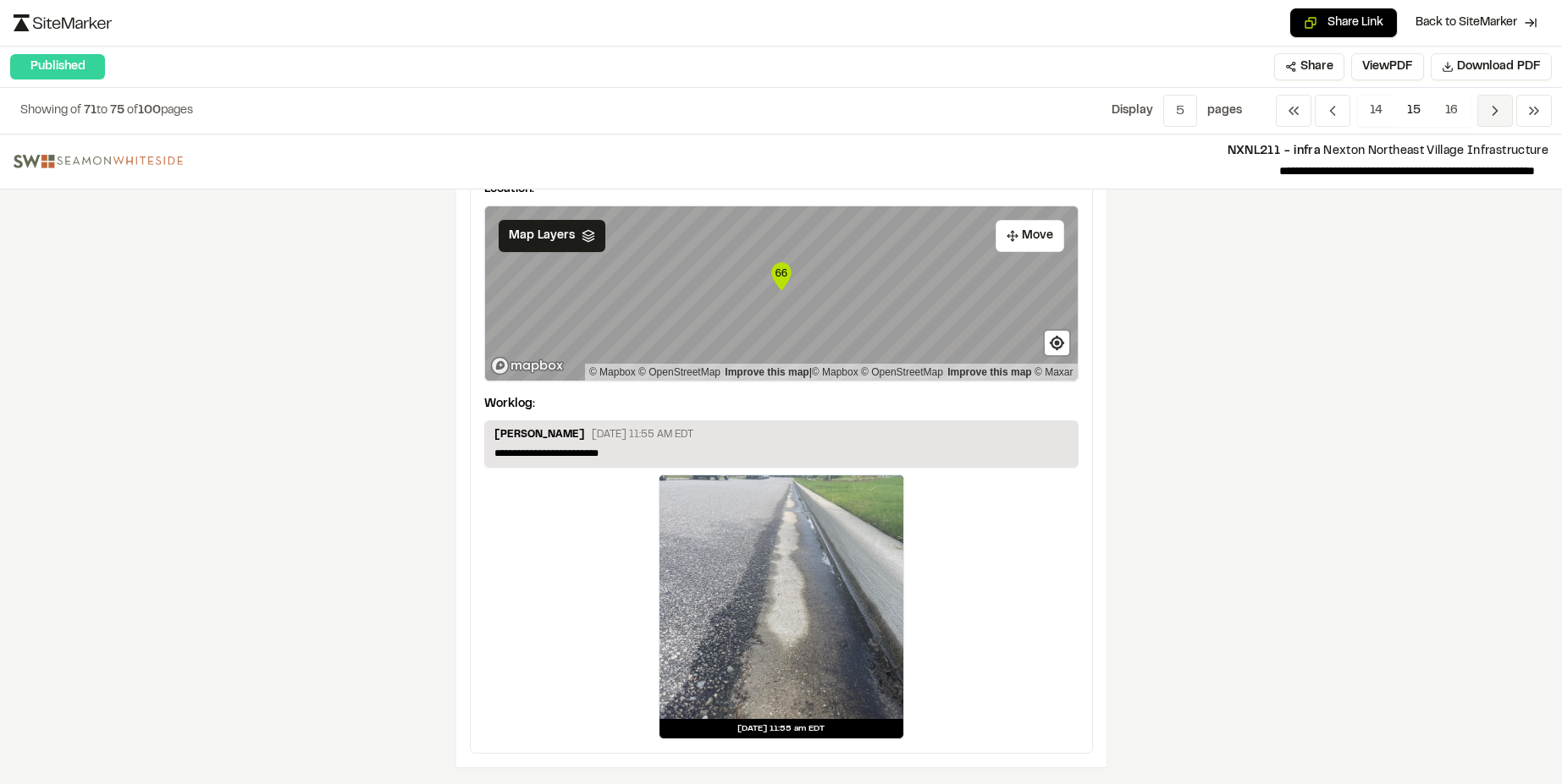
click at [1497, 108] on icon "Navigation" at bounding box center [1495, 110] width 17 height 17
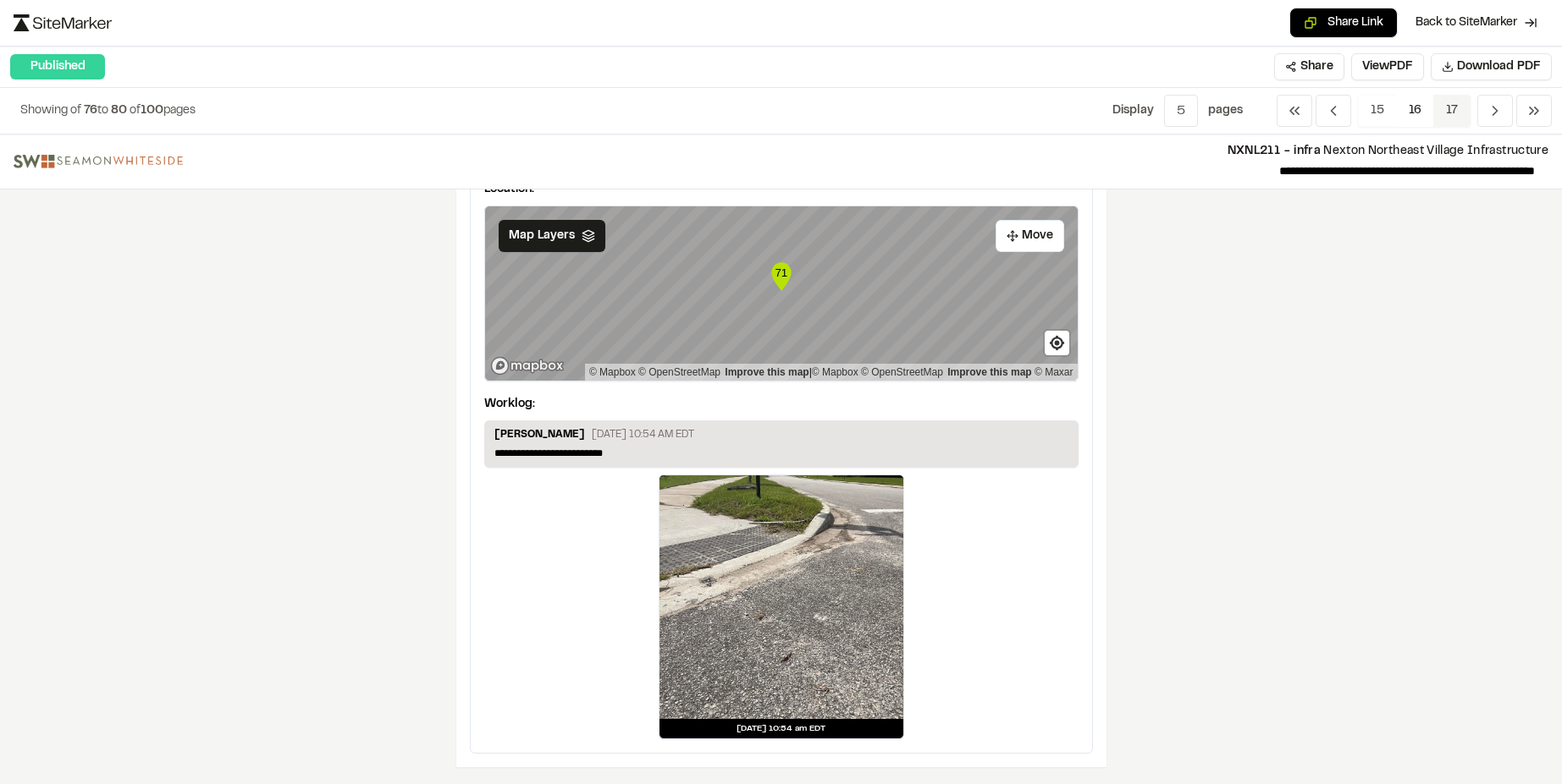
drag, startPoint x: 1488, startPoint y: 105, endPoint x: 1461, endPoint y: 123, distance: 32.4
click at [1487, 105] on icon "Navigation" at bounding box center [1495, 110] width 17 height 17
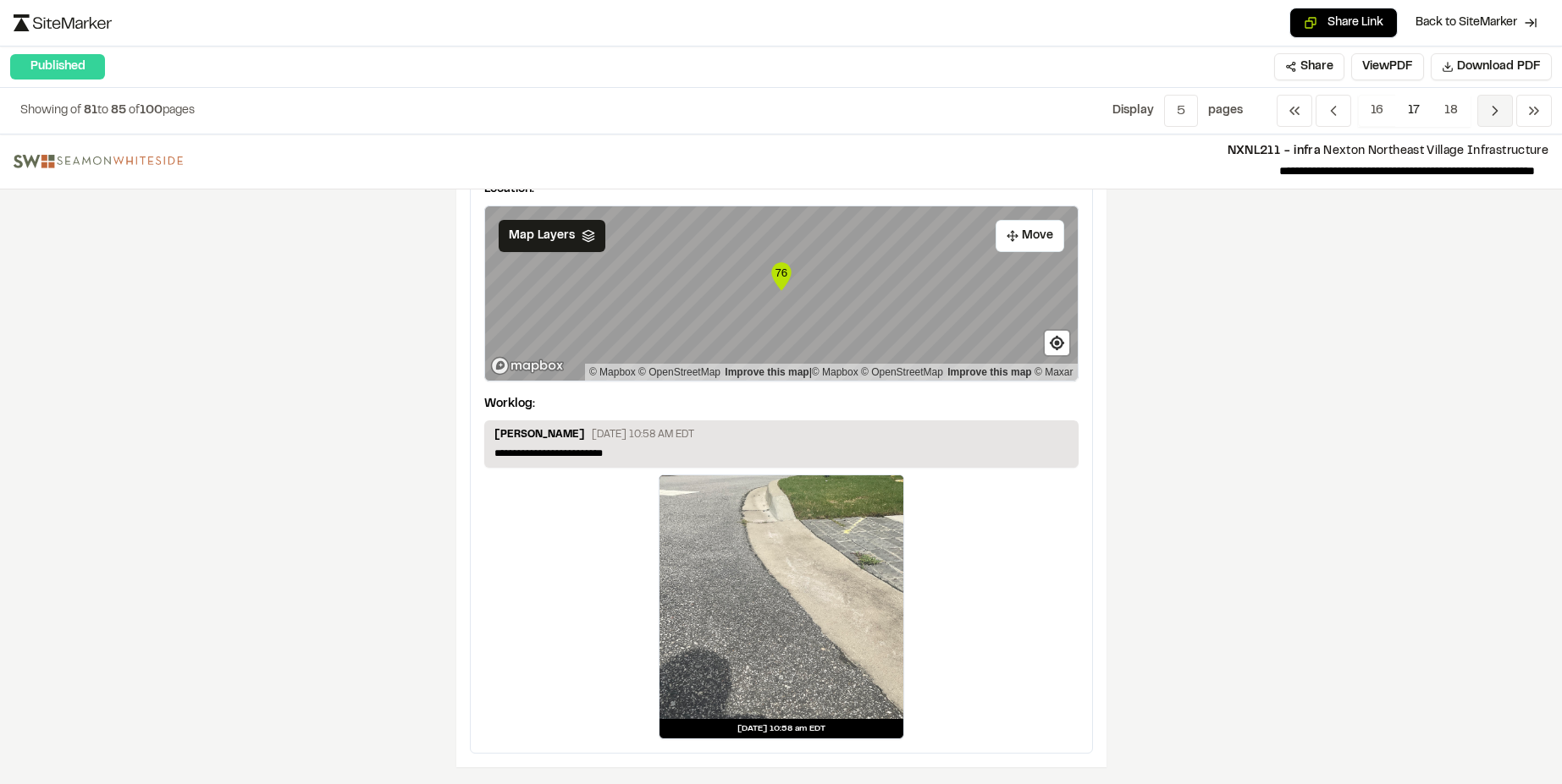
click at [1492, 117] on icon "Navigation" at bounding box center [1495, 110] width 17 height 17
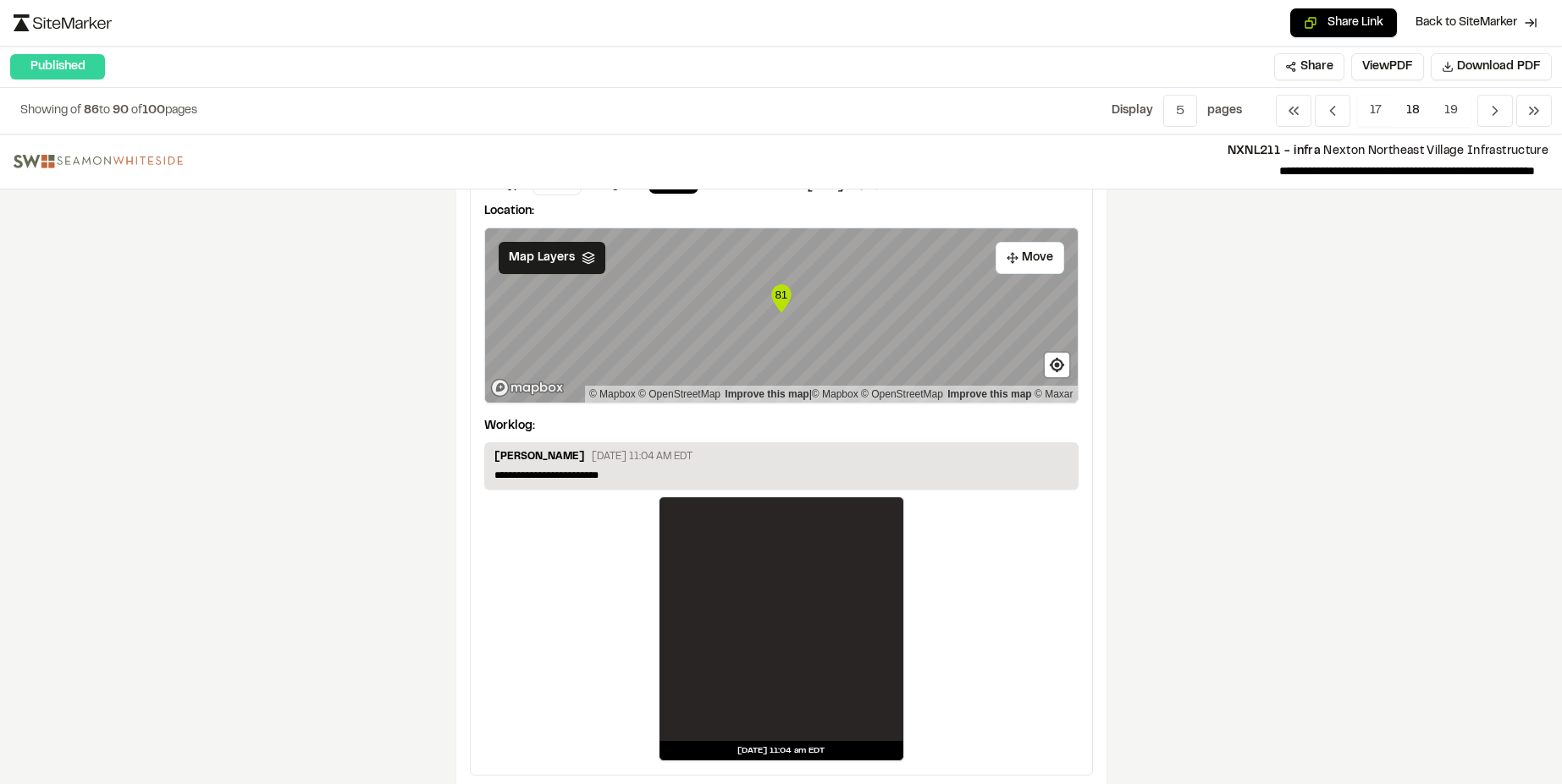
scroll to position [2633, 0]
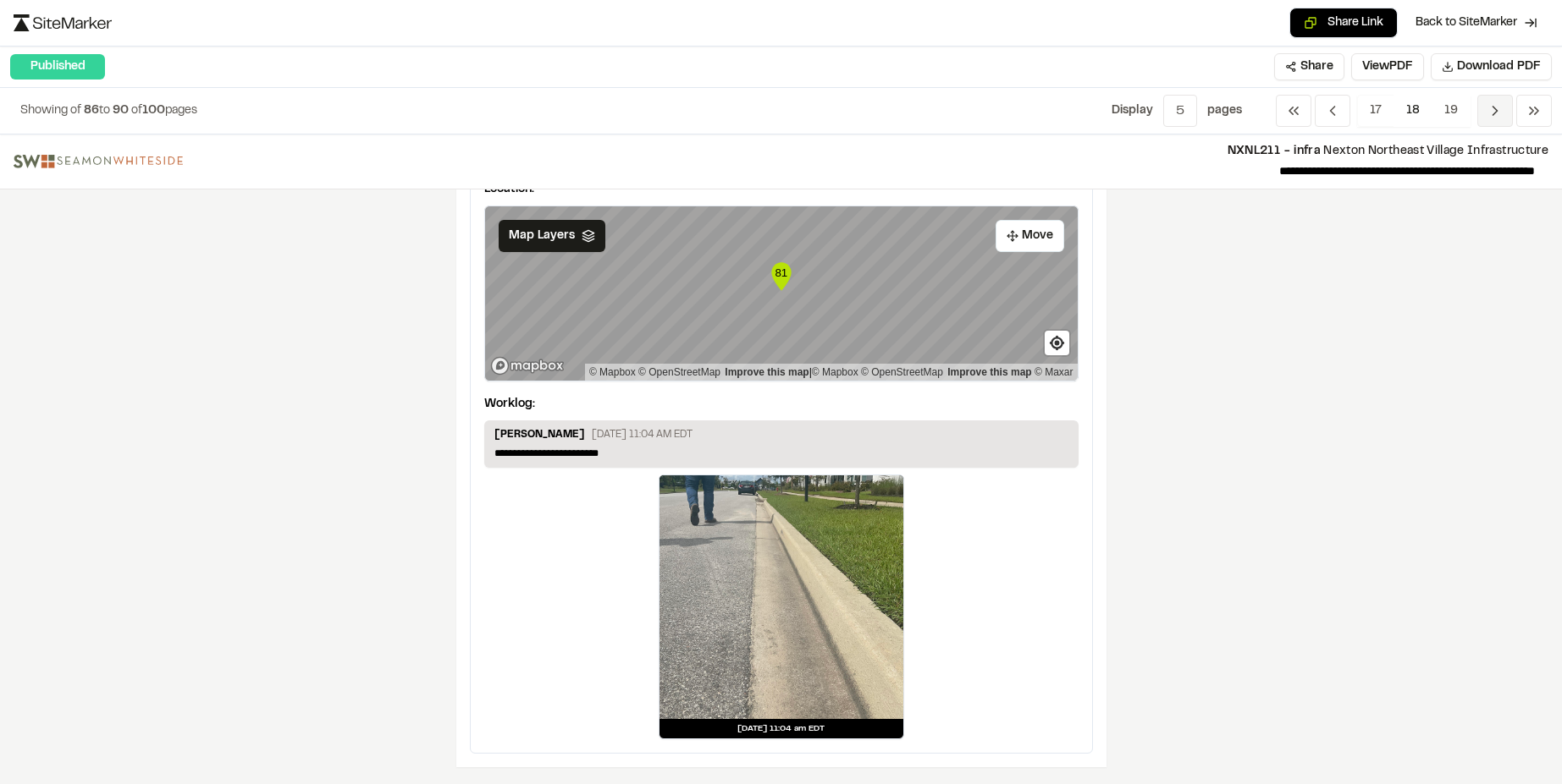
click at [1492, 117] on icon "Navigation" at bounding box center [1495, 110] width 17 height 17
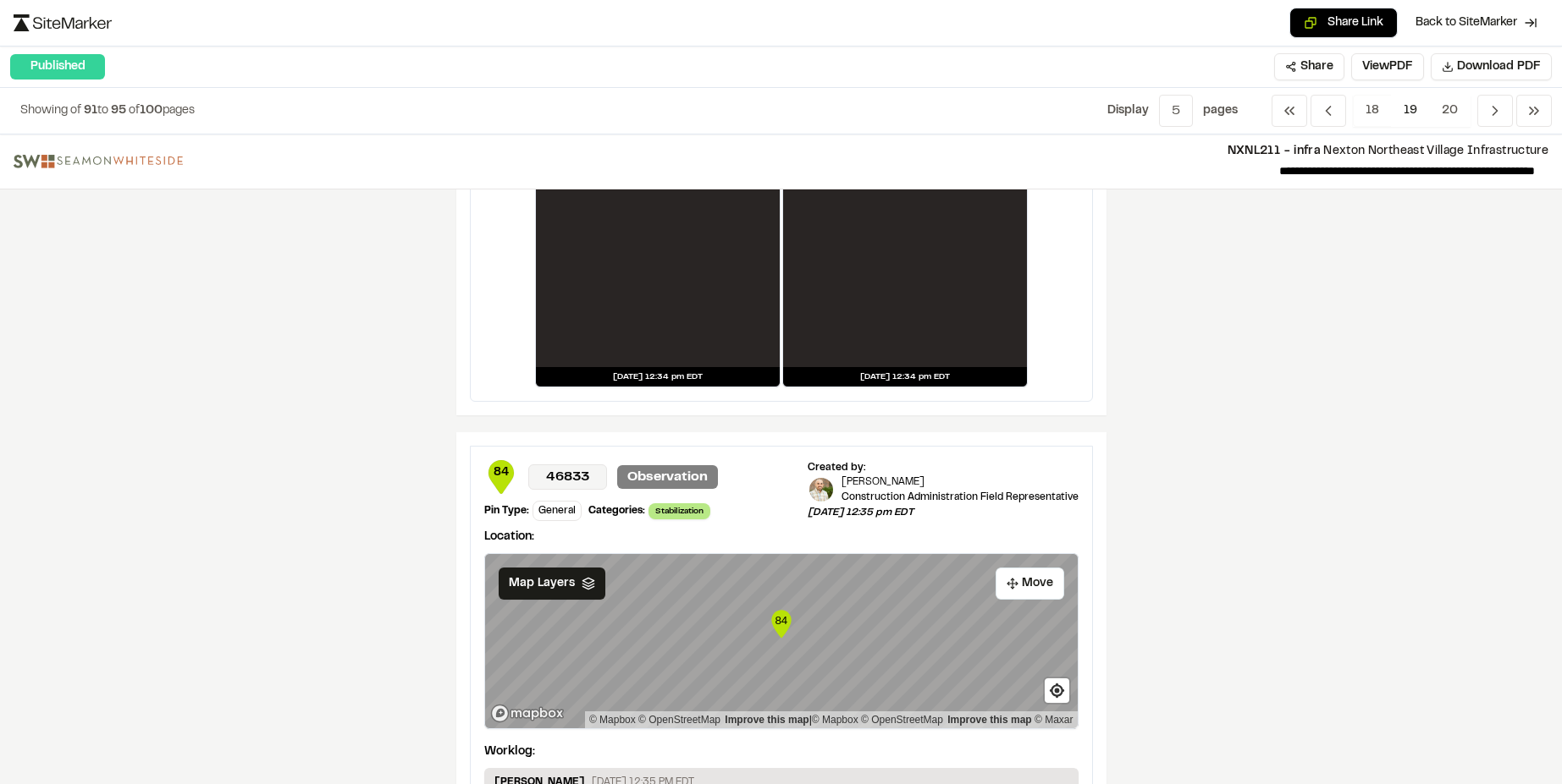
scroll to position [1184, 0]
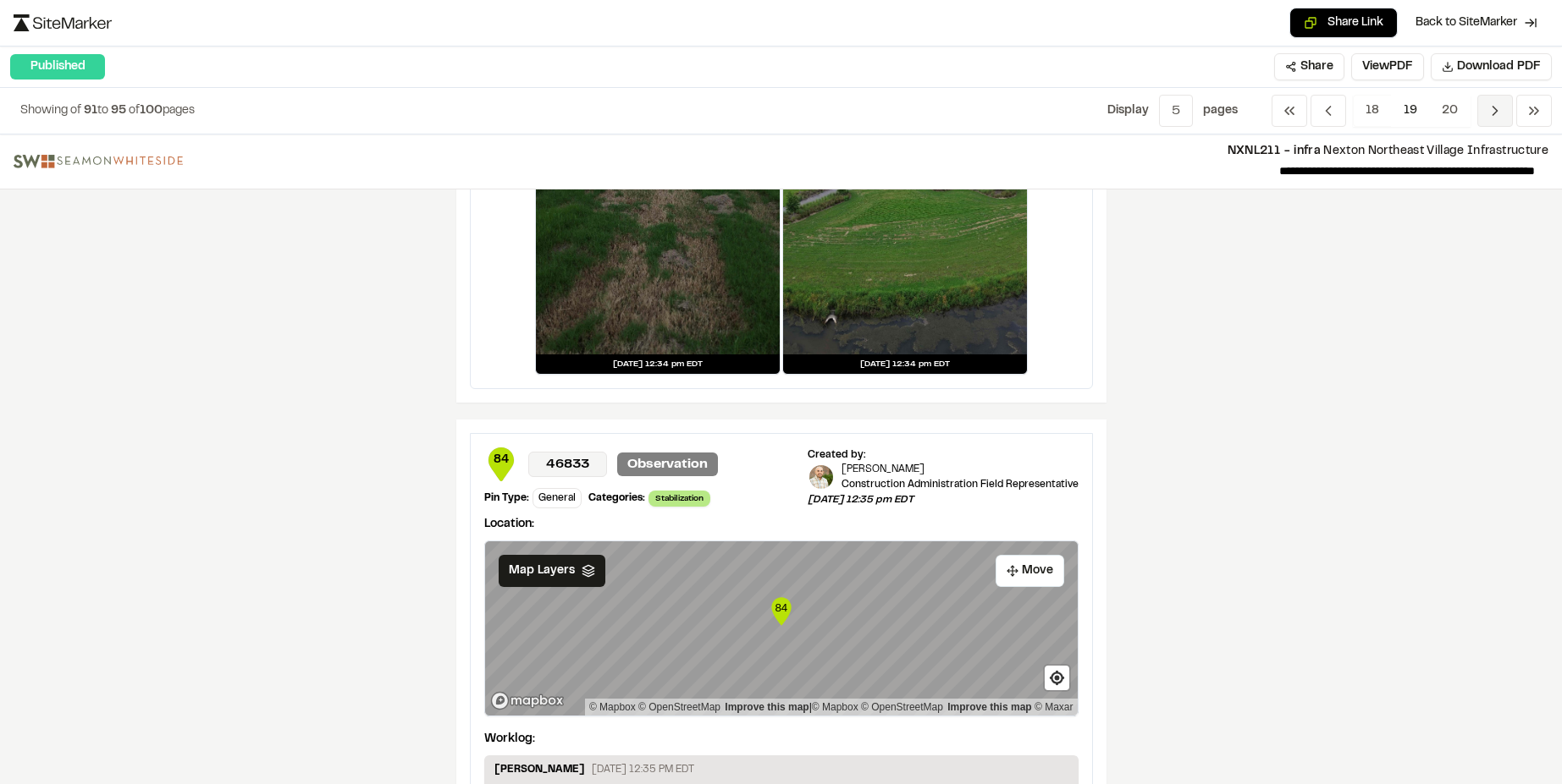
drag, startPoint x: 1501, startPoint y: 113, endPoint x: 1492, endPoint y: 121, distance: 12.0
click at [1500, 113] on icon "Navigation" at bounding box center [1495, 110] width 17 height 17
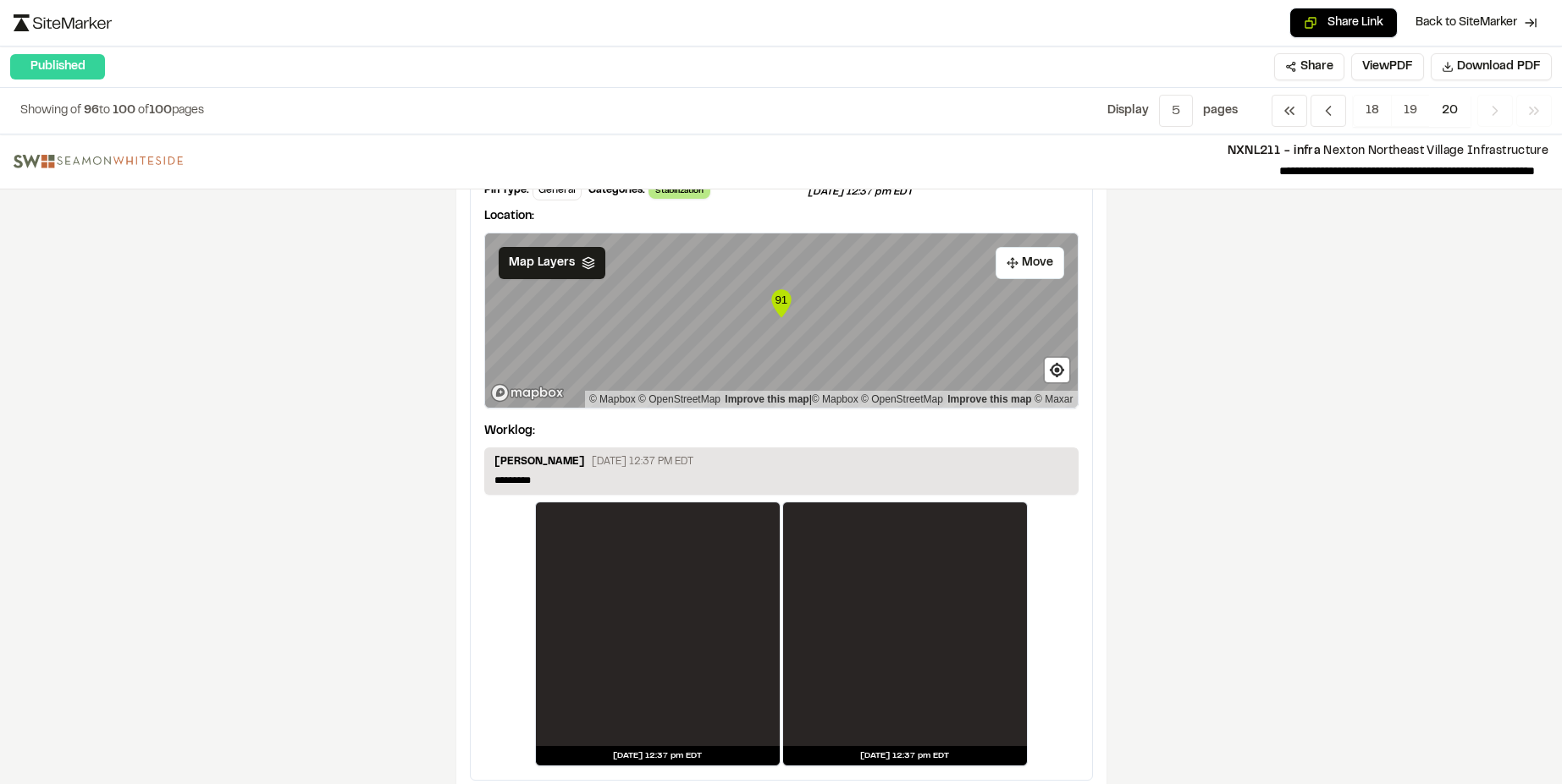
scroll to position [2904, 0]
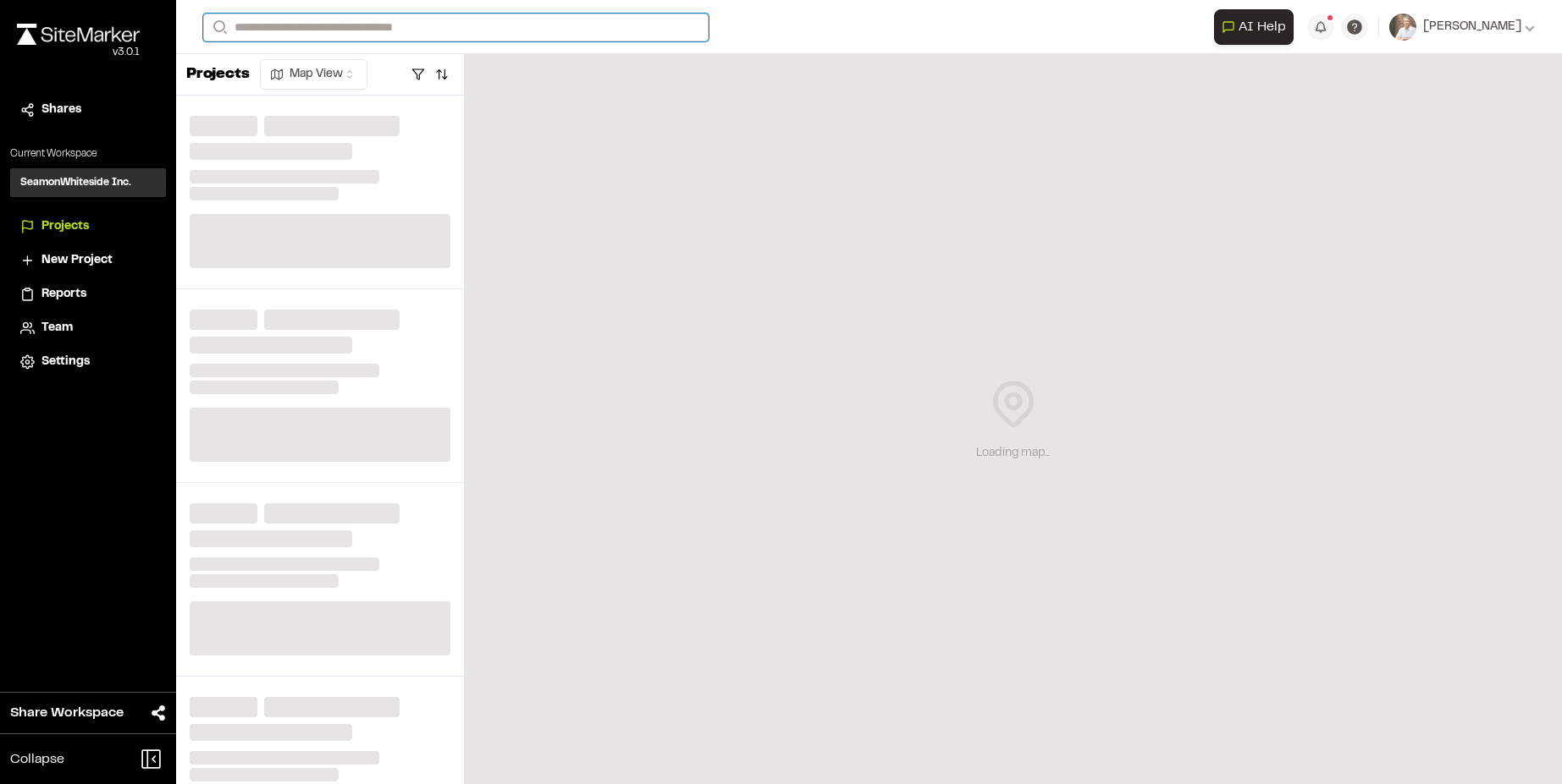
click at [431, 21] on input "Search" at bounding box center [455, 28] width 505 height 28
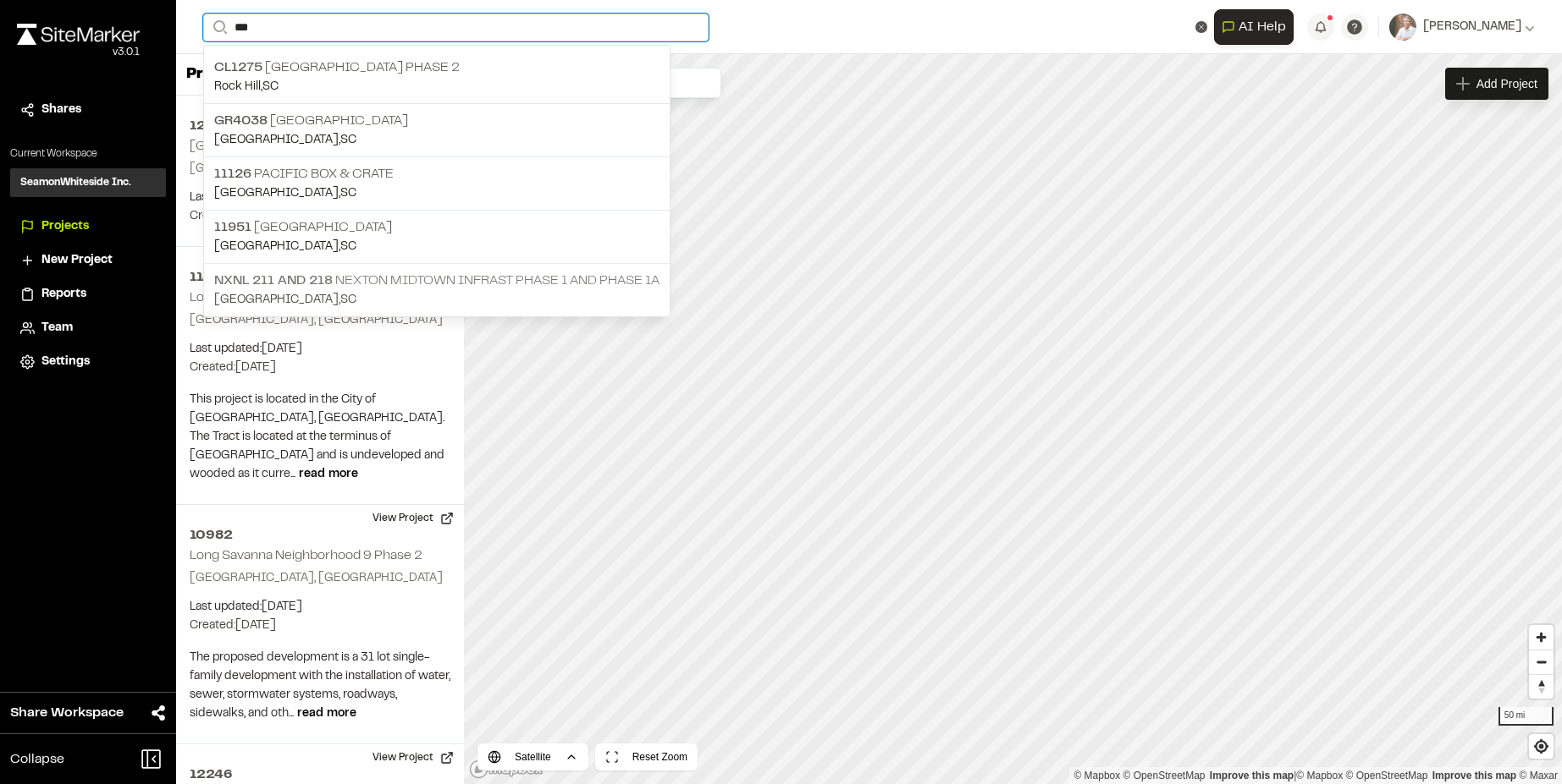
type input "***"
click at [315, 275] on span "NXNL 211 and 218" at bounding box center [272, 281] width 118 height 12
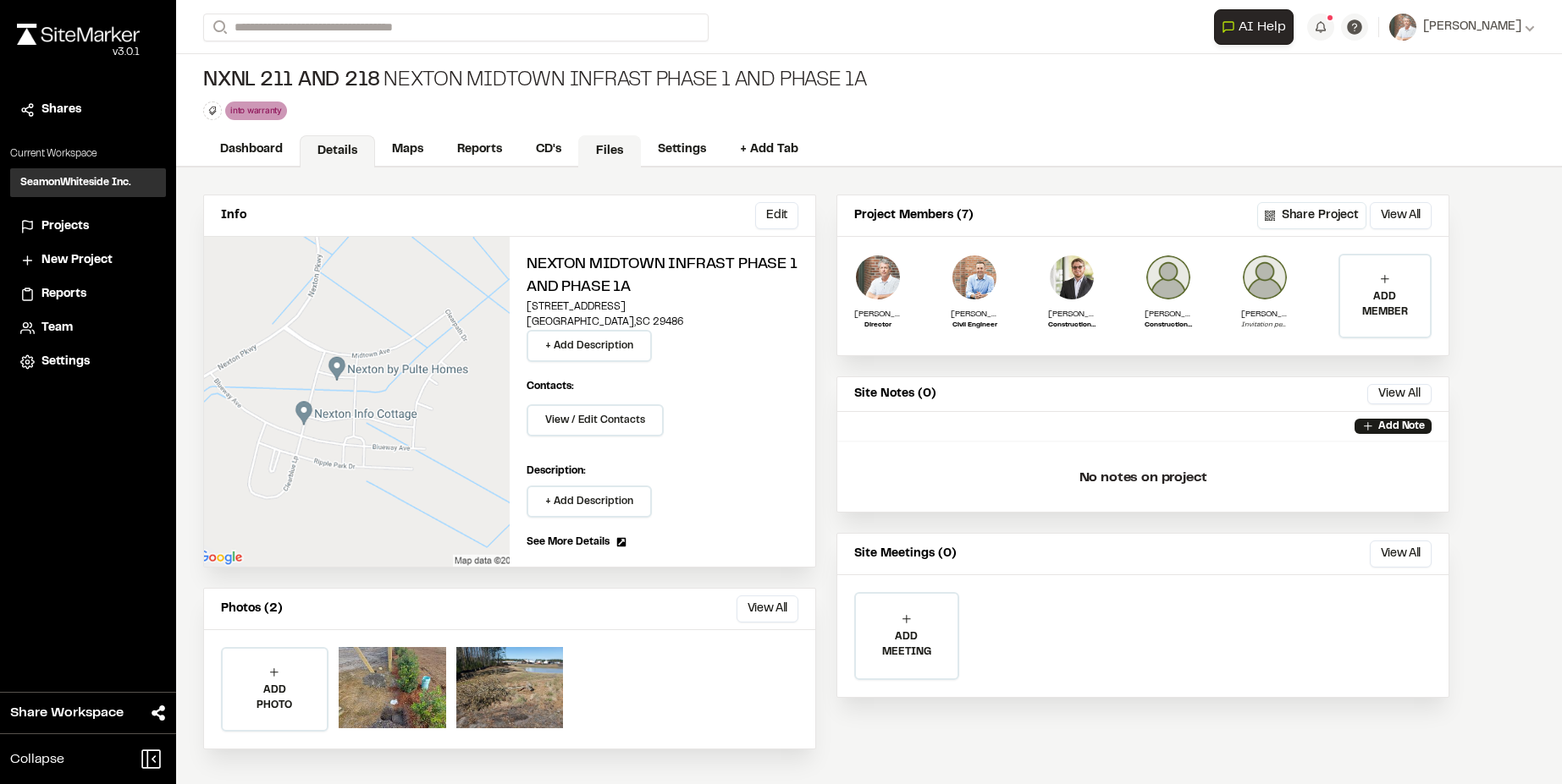
click at [605, 151] on link "Files" at bounding box center [609, 151] width 63 height 32
